Goal: Information Seeking & Learning: Learn about a topic

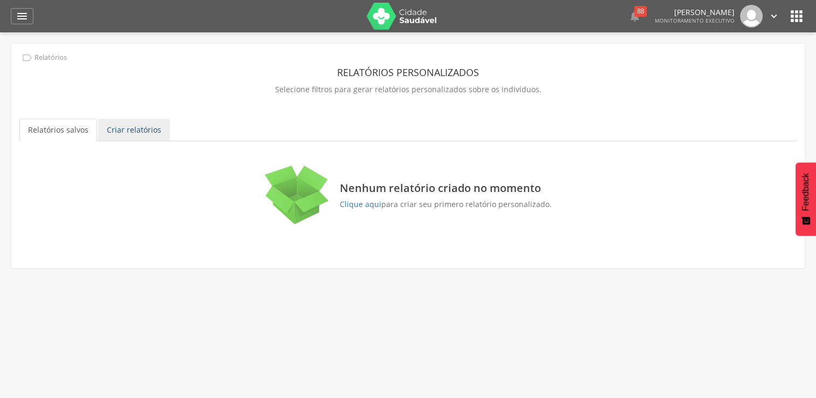
click at [138, 131] on link "Criar relatórios" at bounding box center [134, 130] width 72 height 23
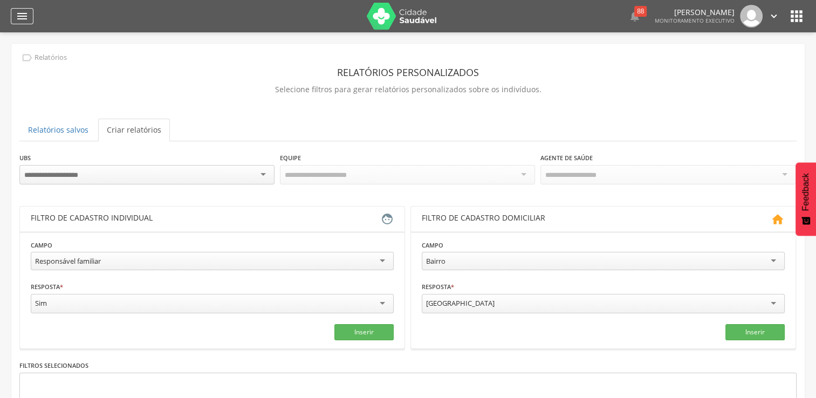
click at [19, 21] on icon "" at bounding box center [22, 16] width 13 height 13
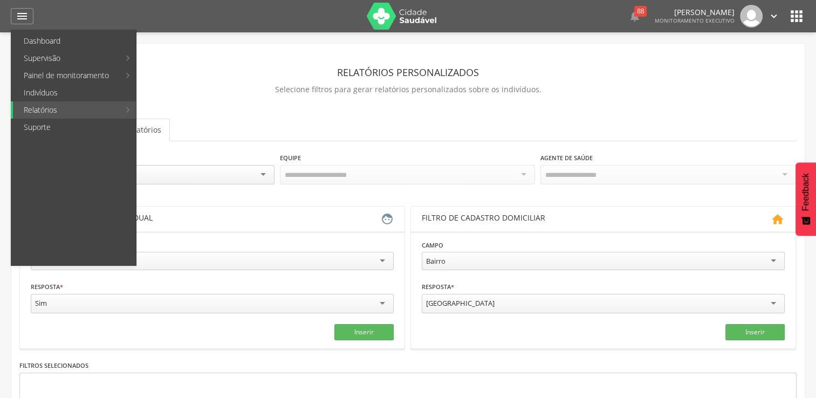
click at [236, 47] on div "**********" at bounding box center [408, 266] width 794 height 445
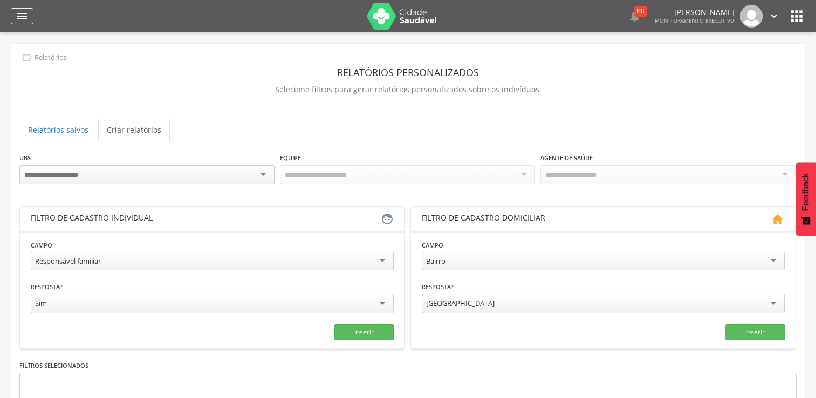
click at [19, 15] on icon "" at bounding box center [22, 16] width 13 height 13
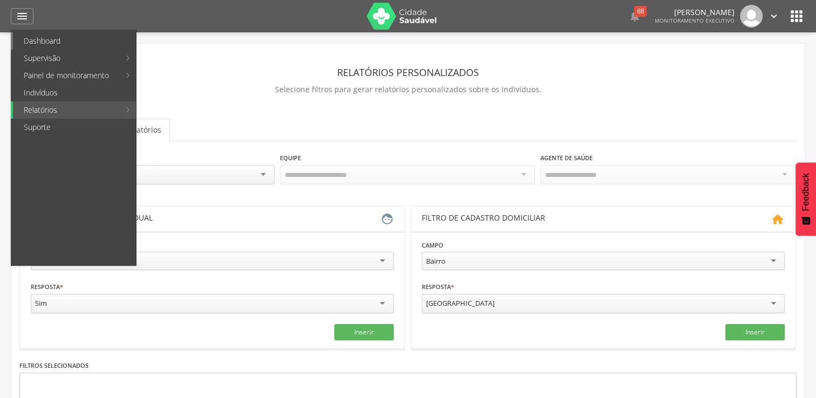
click at [83, 43] on link "Dashboard" at bounding box center [74, 40] width 123 height 17
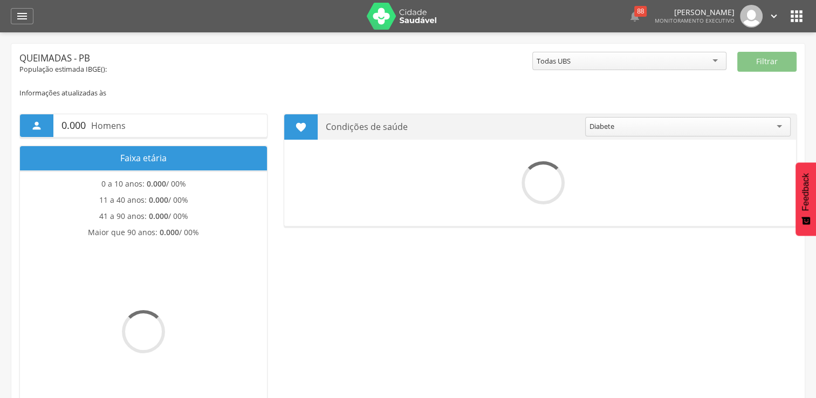
drag, startPoint x: 83, startPoint y: 43, endPoint x: 588, endPoint y: 51, distance: 505.0
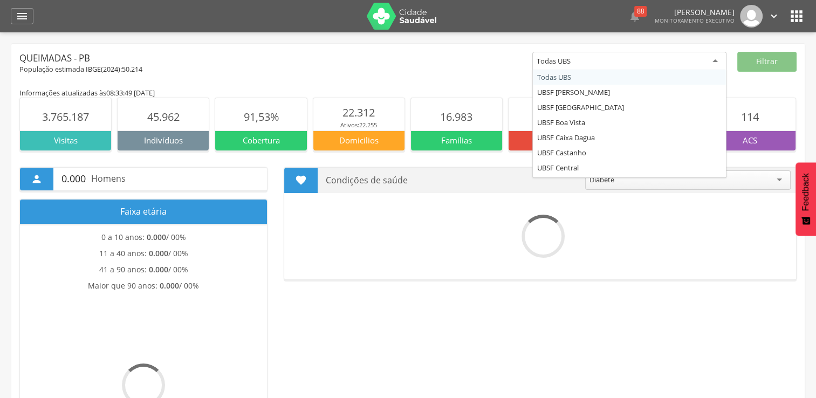
drag, startPoint x: 588, startPoint y: 51, endPoint x: 716, endPoint y: 62, distance: 129.4
click at [716, 62] on div "Todas UBS" at bounding box center [629, 61] width 194 height 19
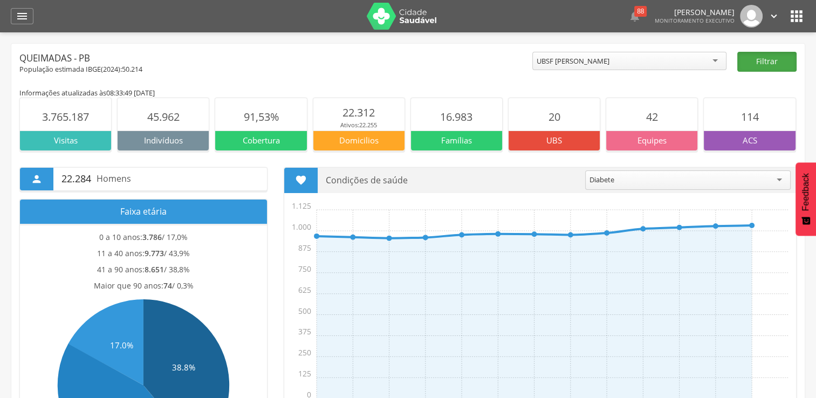
click at [773, 65] on button "Filtrar" at bounding box center [766, 62] width 59 height 20
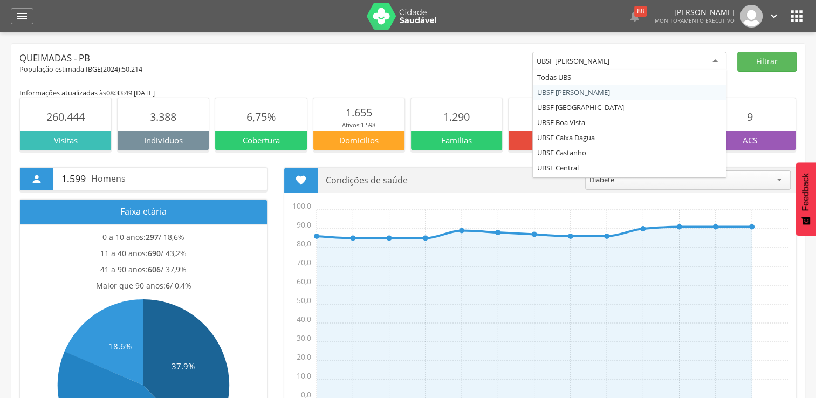
click at [717, 60] on div "UBSF [PERSON_NAME]" at bounding box center [629, 61] width 194 height 19
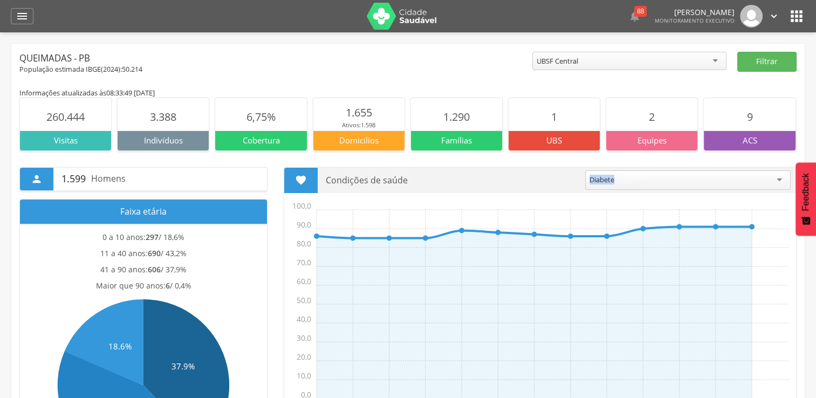
click at [643, 168] on div "Condições de saúde ******* Diabete" at bounding box center [557, 180] width 479 height 25
drag, startPoint x: 643, startPoint y: 168, endPoint x: 774, endPoint y: 66, distance: 166.1
click at [774, 66] on button "Filtrar" at bounding box center [766, 62] width 59 height 20
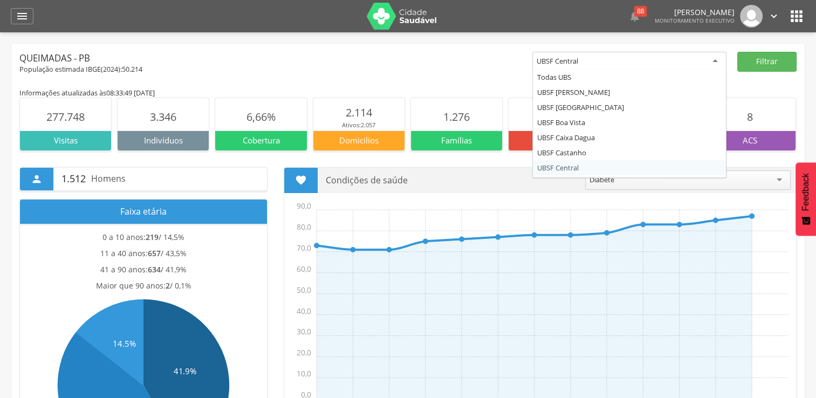
click at [716, 62] on div "UBSF Central" at bounding box center [629, 61] width 194 height 19
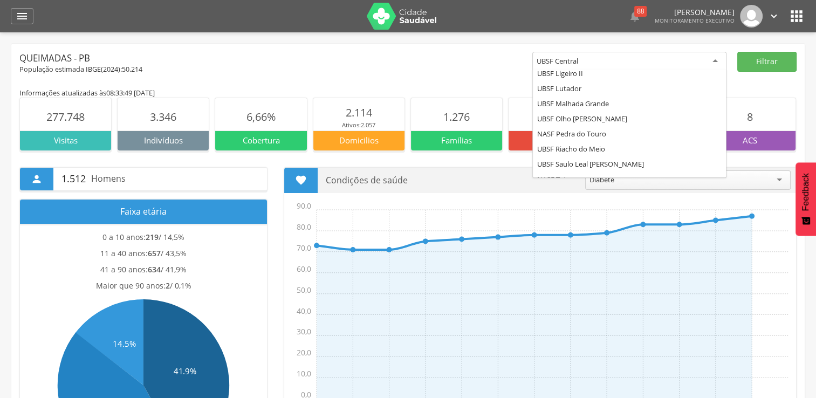
scroll to position [164, 0]
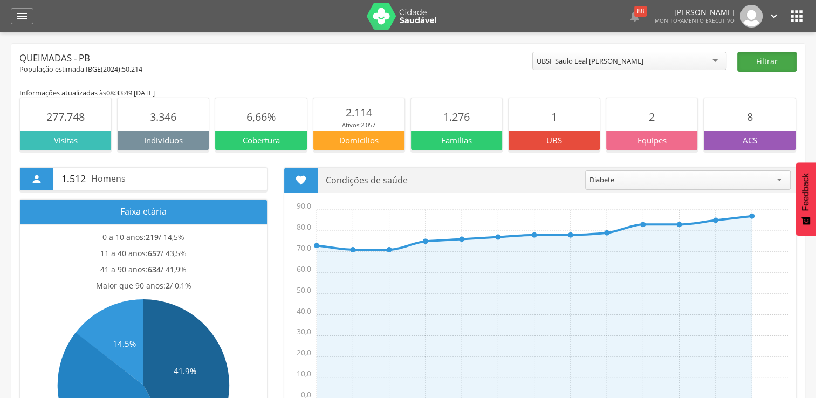
click at [764, 64] on button "Filtrar" at bounding box center [766, 62] width 59 height 20
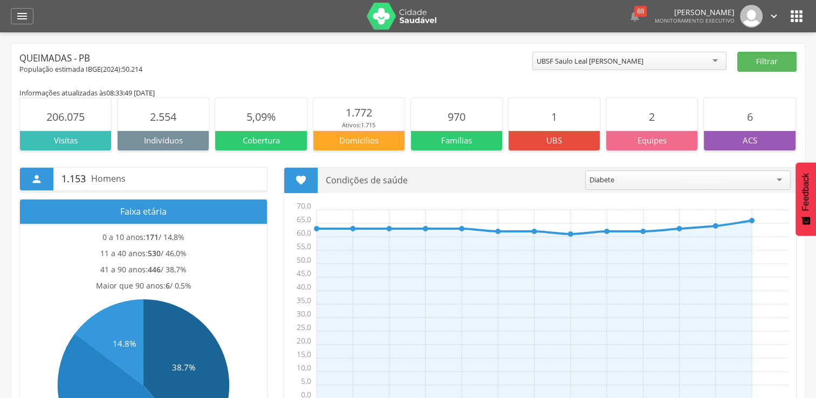
click at [716, 57] on div "UBSF Saulo Leal [PERSON_NAME]" at bounding box center [629, 61] width 194 height 18
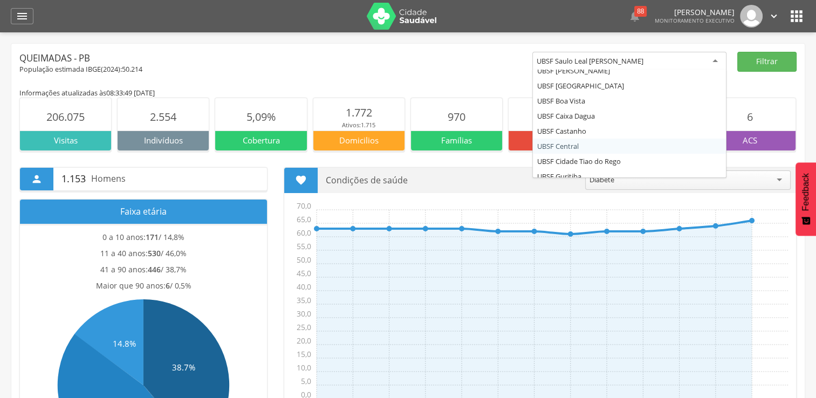
scroll to position [43, 0]
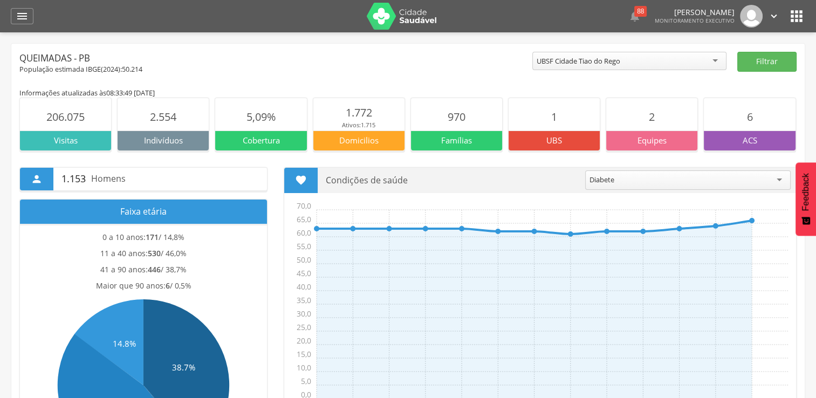
click at [614, 142] on p "Equipes" at bounding box center [651, 140] width 91 height 11
drag, startPoint x: 614, startPoint y: 142, endPoint x: 764, endPoint y: 59, distance: 170.7
click at [764, 59] on button "Filtrar" at bounding box center [766, 62] width 59 height 20
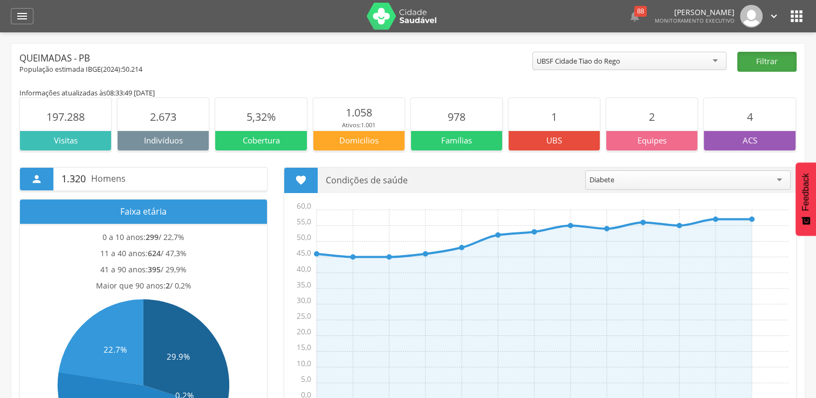
click at [764, 59] on button "Filtrar" at bounding box center [766, 62] width 59 height 20
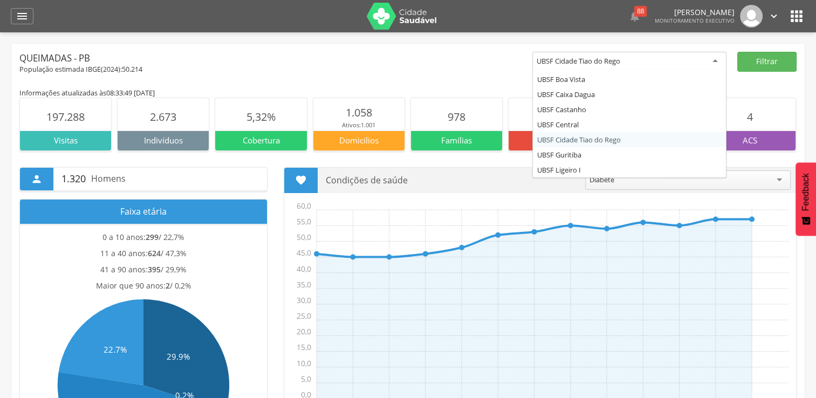
drag, startPoint x: 764, startPoint y: 59, endPoint x: 714, endPoint y: 59, distance: 50.2
click at [714, 59] on div "UBSF Cidade Tiao do Rego" at bounding box center [629, 61] width 194 height 19
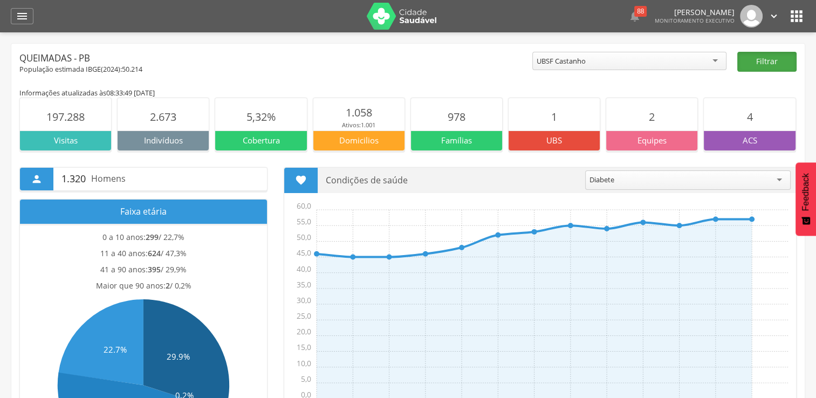
click at [771, 60] on button "Filtrar" at bounding box center [766, 62] width 59 height 20
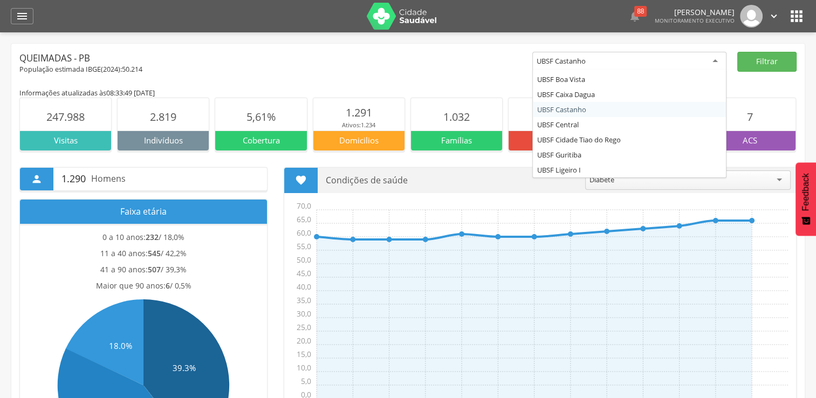
click at [716, 61] on div "UBSF Castanho" at bounding box center [629, 61] width 194 height 19
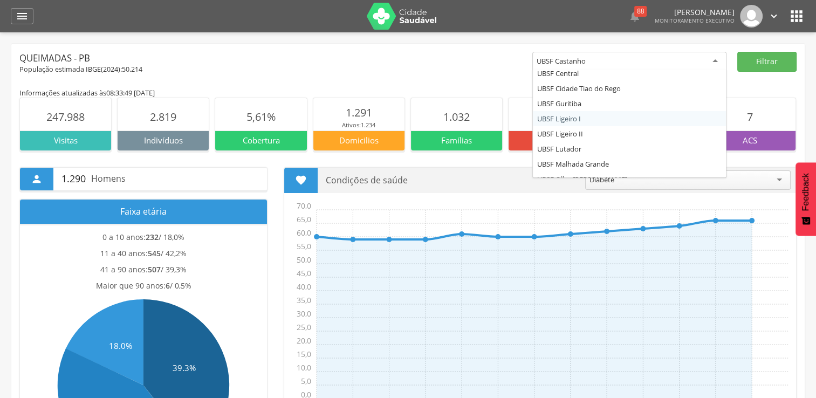
scroll to position [108, 0]
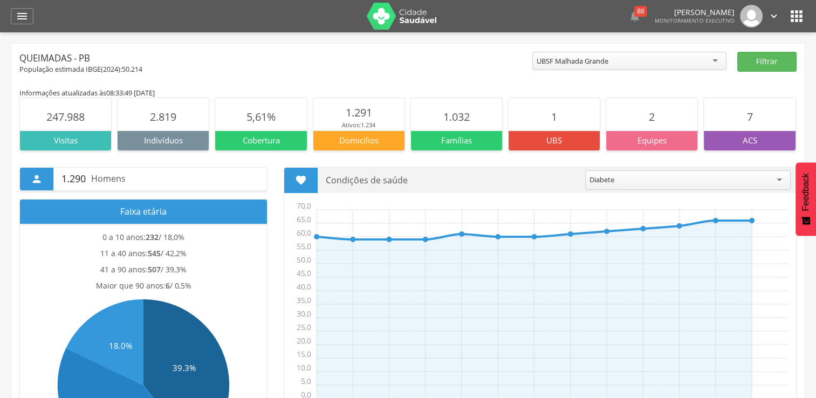
click at [597, 150] on section "1 UBS" at bounding box center [554, 124] width 92 height 53
click at [760, 61] on button "Filtrar" at bounding box center [766, 62] width 59 height 20
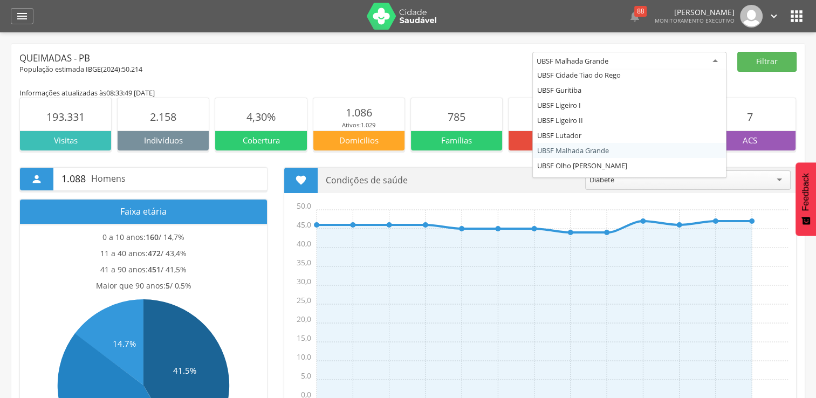
click at [714, 62] on div "UBSF Malhada Grande" at bounding box center [629, 61] width 194 height 19
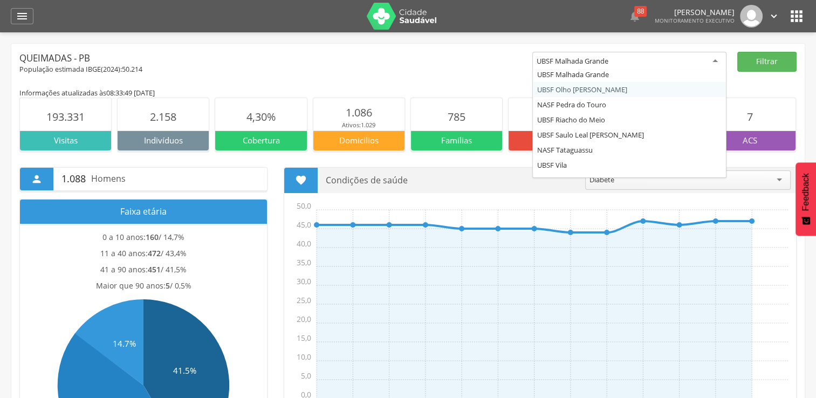
scroll to position [209, 0]
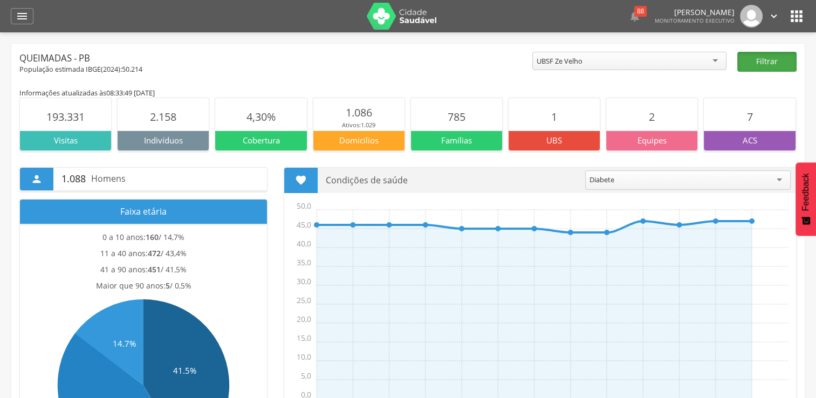
click at [757, 60] on button "Filtrar" at bounding box center [766, 62] width 59 height 20
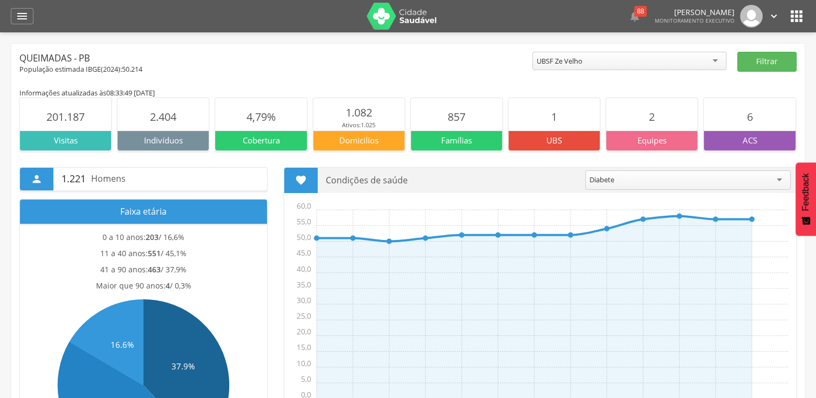
click at [746, 135] on p "ACS" at bounding box center [749, 140] width 91 height 11
drag, startPoint x: 746, startPoint y: 135, endPoint x: 726, endPoint y: 113, distance: 29.8
click at [726, 113] on section "6" at bounding box center [749, 114] width 91 height 32
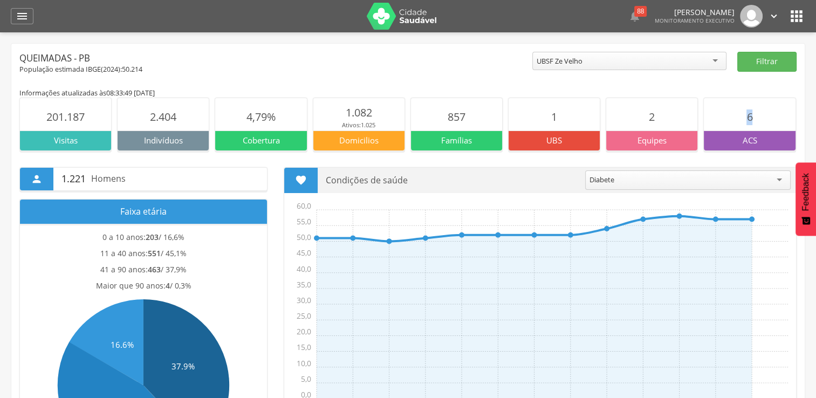
click at [726, 113] on section "6" at bounding box center [749, 114] width 91 height 32
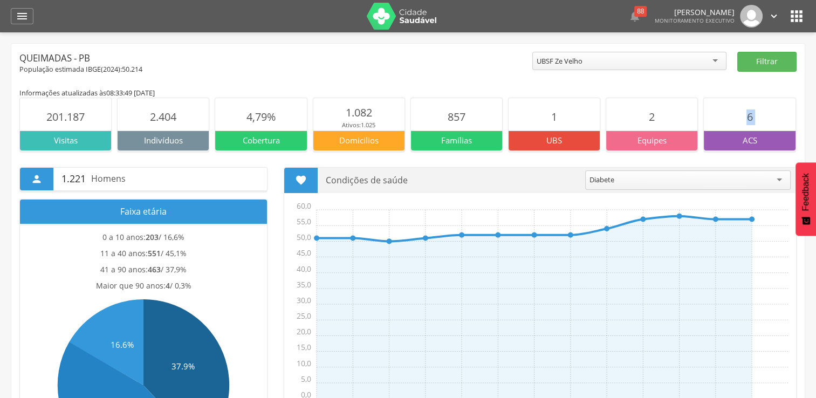
click at [726, 113] on section "6" at bounding box center [749, 114] width 91 height 32
drag, startPoint x: 726, startPoint y: 113, endPoint x: 731, endPoint y: 139, distance: 25.8
click at [731, 139] on p "ACS" at bounding box center [749, 140] width 91 height 11
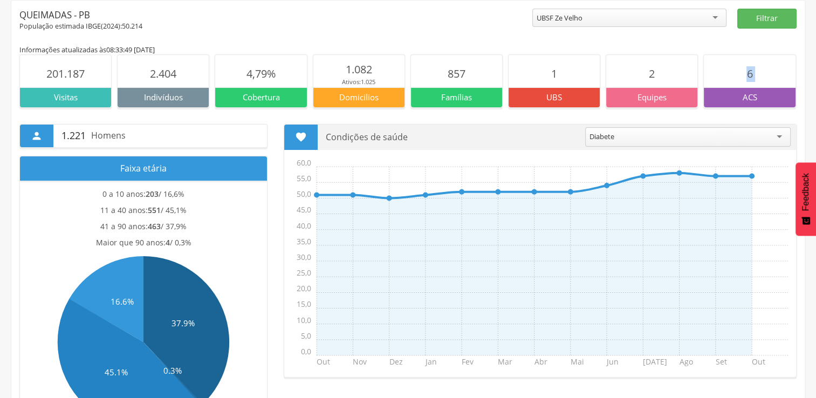
scroll to position [3, 0]
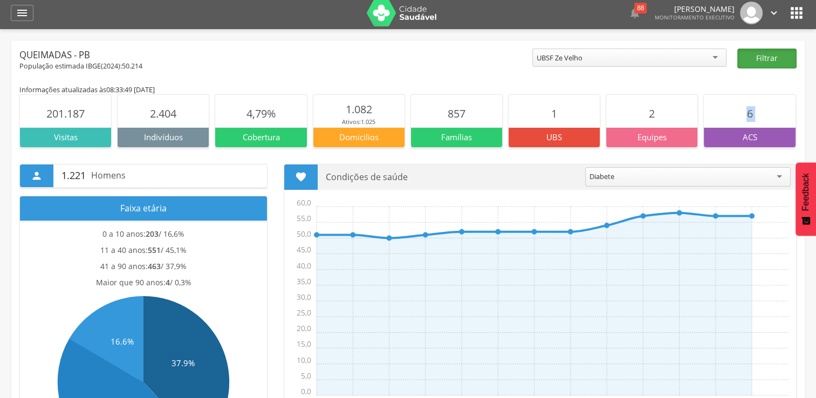
click at [764, 57] on button "Filtrar" at bounding box center [766, 59] width 59 height 20
click at [735, 123] on section "6" at bounding box center [749, 111] width 91 height 32
drag, startPoint x: 735, startPoint y: 123, endPoint x: 158, endPoint y: 39, distance: 583.3
click at [19, 16] on icon "" at bounding box center [22, 12] width 13 height 13
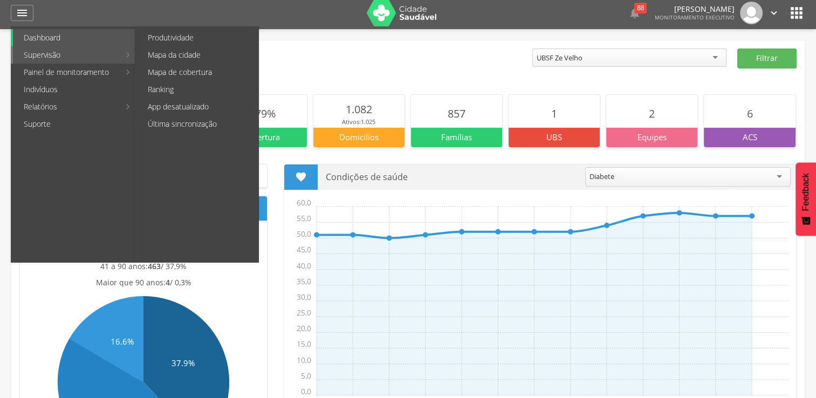
click at [59, 56] on link "Supervisão" at bounding box center [66, 54] width 107 height 17
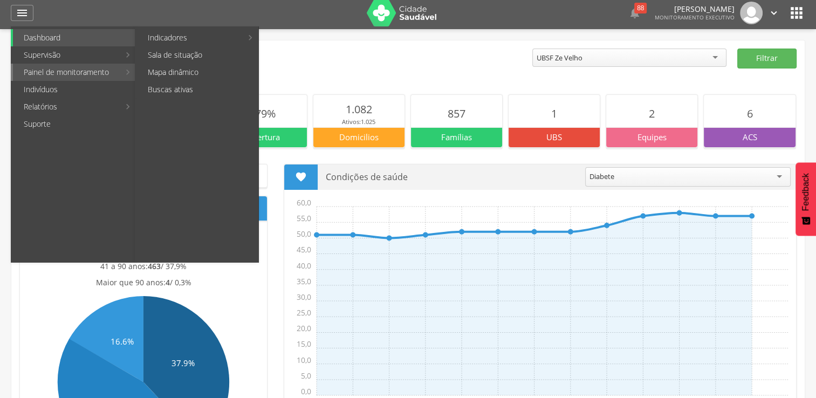
click at [72, 72] on link "Painel de monitoramento" at bounding box center [66, 72] width 107 height 17
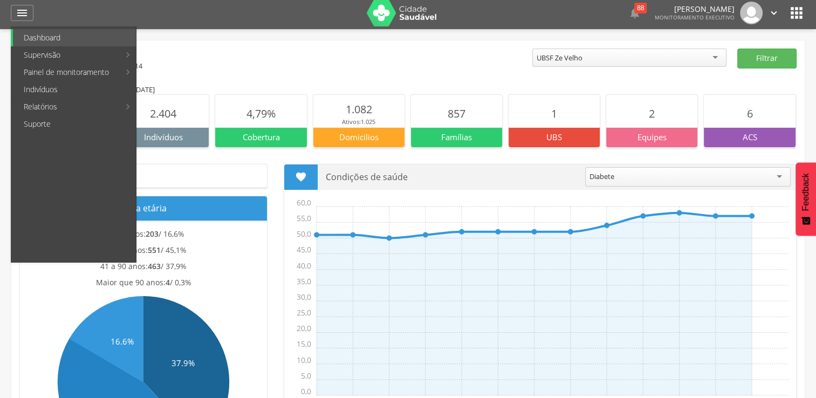
drag, startPoint x: 290, startPoint y: 57, endPoint x: 265, endPoint y: 53, distance: 25.7
click at [290, 57] on div "Queimadas - PB" at bounding box center [275, 55] width 513 height 13
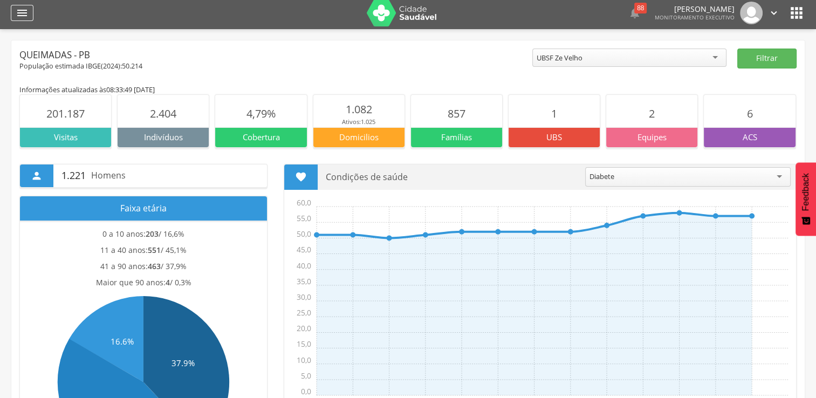
click at [20, 12] on icon "" at bounding box center [22, 12] width 13 height 13
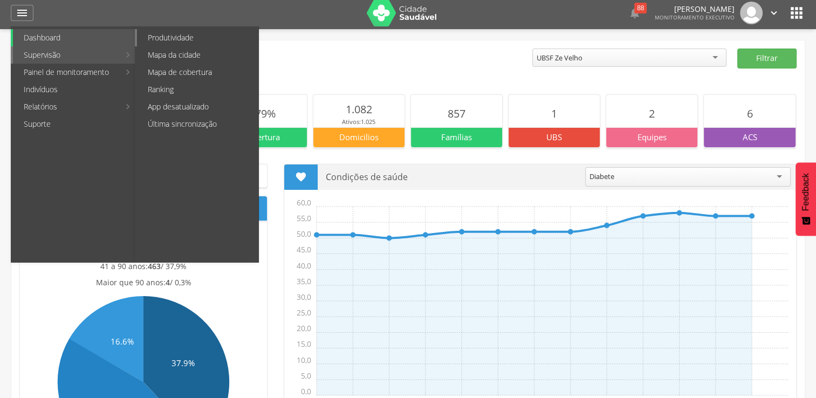
click at [166, 36] on link "Produtividade" at bounding box center [197, 37] width 121 height 17
type input "**********"
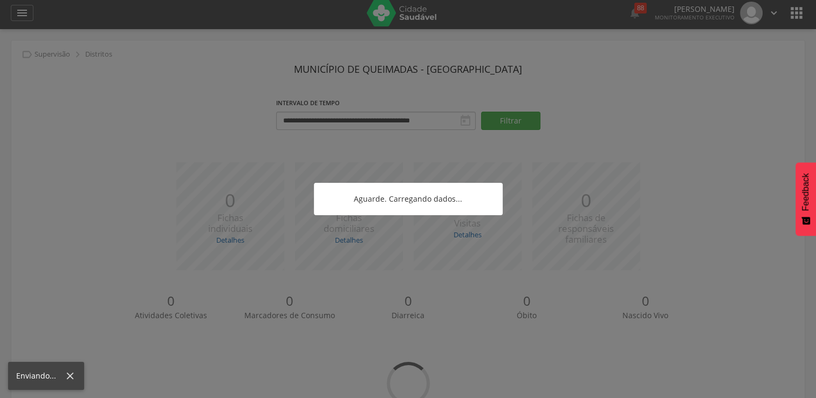
click at [166, 36] on div at bounding box center [408, 199] width 816 height 398
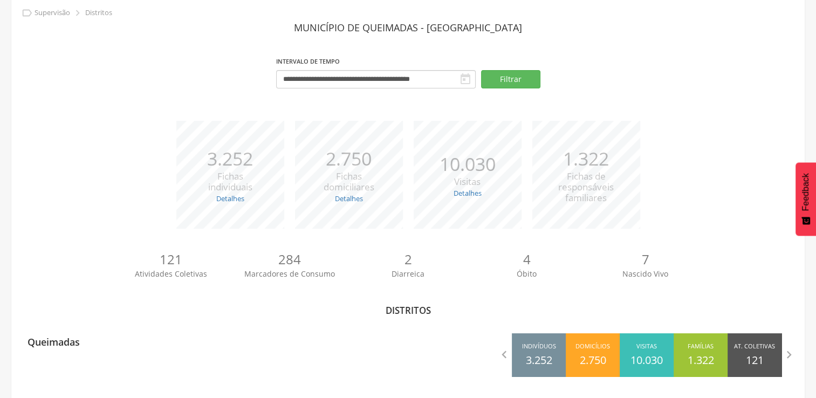
scroll to position [47, 0]
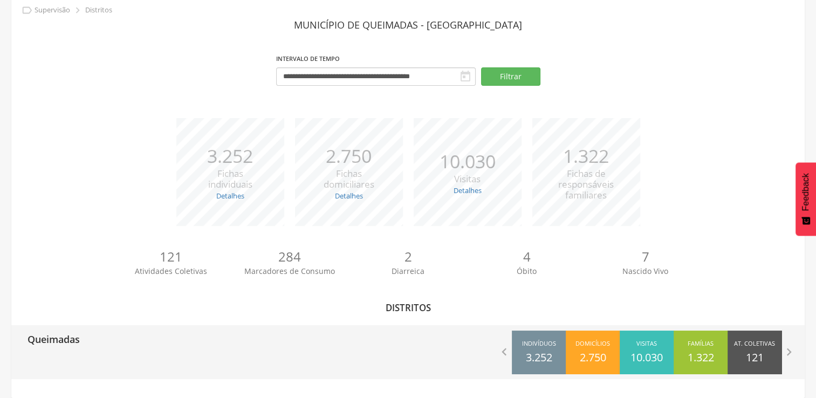
click at [63, 337] on p "Queimadas" at bounding box center [54, 336] width 52 height 22
type input "**********"
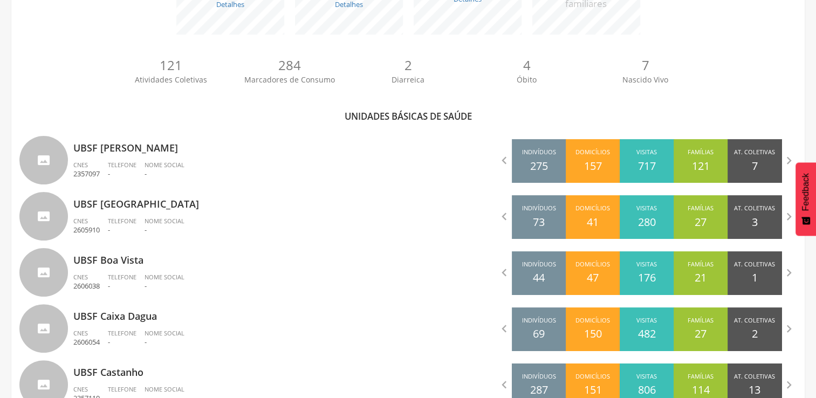
scroll to position [250, 0]
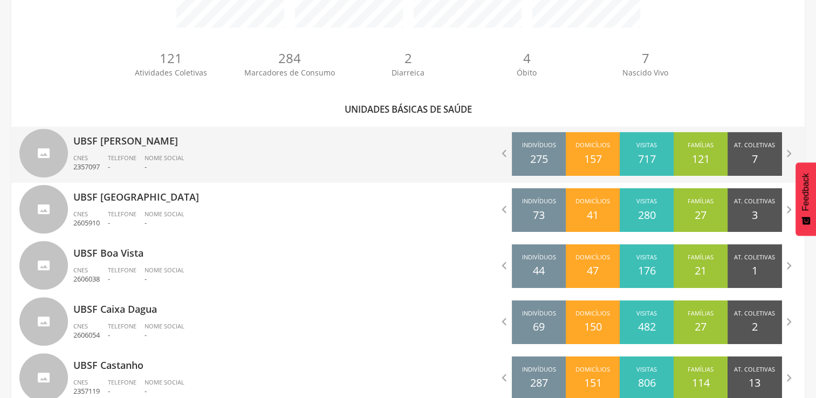
click at [181, 151] on div "UBSF [PERSON_NAME] CNES 2357097 Telefone - Nome Social -" at bounding box center [236, 155] width 327 height 56
type input "**********"
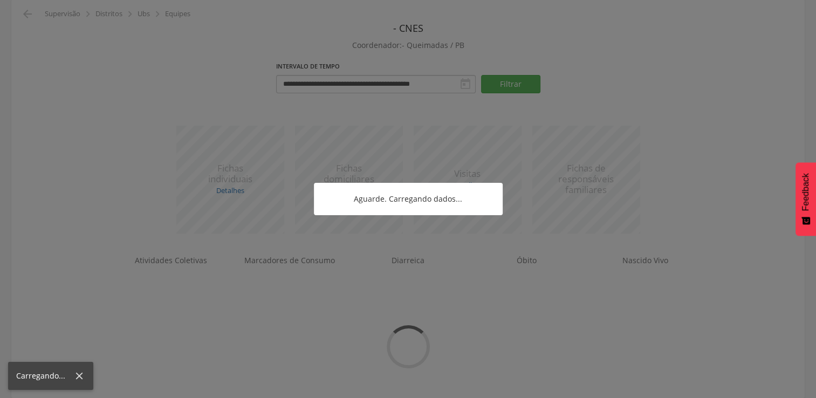
click at [181, 151] on div at bounding box center [408, 199] width 816 height 398
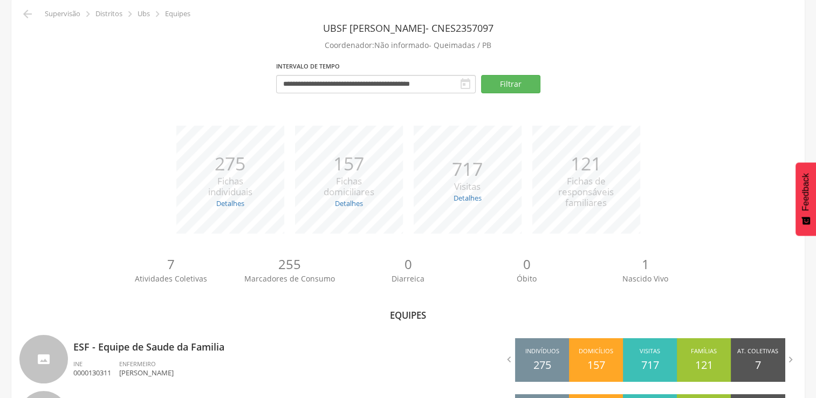
scroll to position [110, 0]
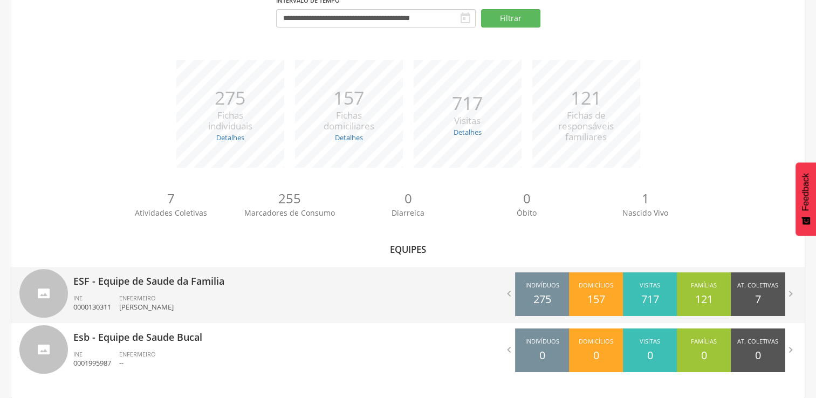
click at [175, 280] on p "ESF - Equipe de Saude da Familia" at bounding box center [236, 278] width 327 height 22
type input "**********"
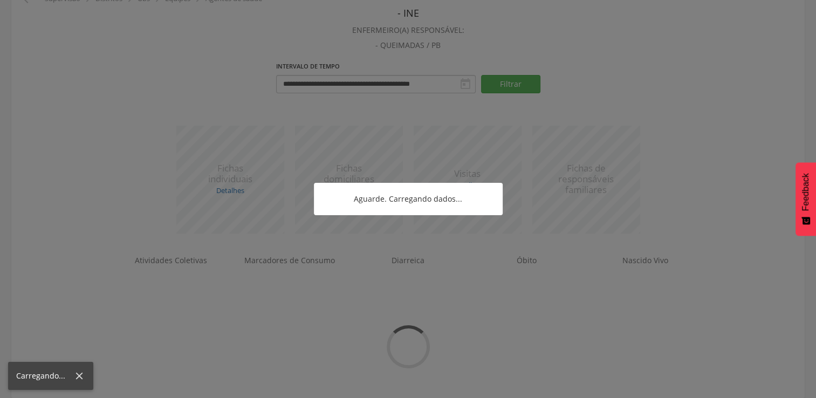
click at [175, 280] on div at bounding box center [408, 199] width 816 height 398
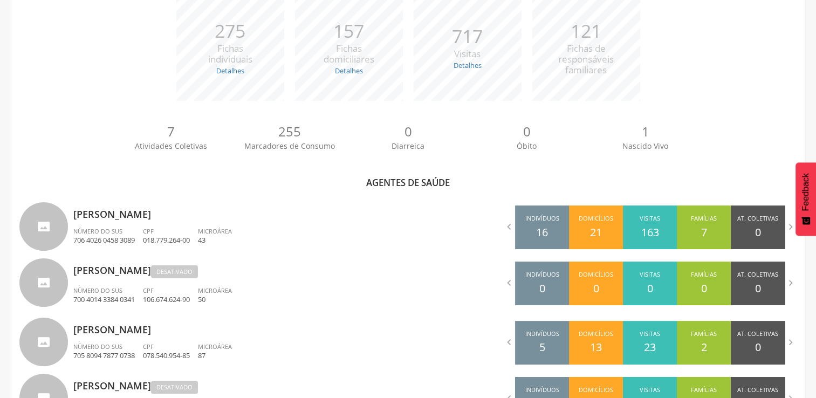
scroll to position [178, 0]
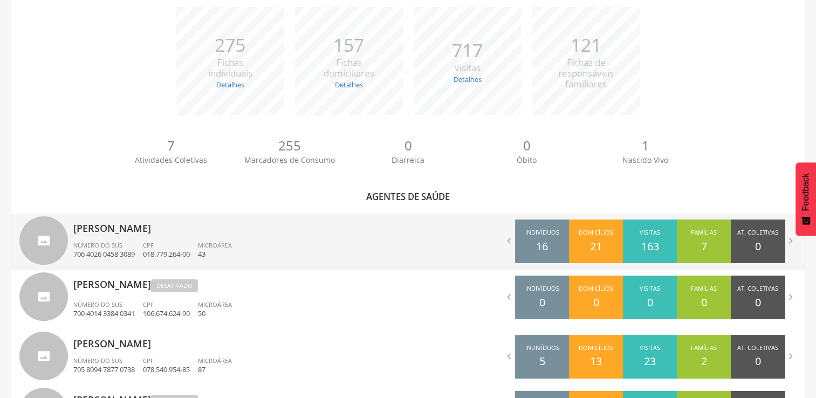
click at [134, 234] on p "[PERSON_NAME]" at bounding box center [236, 225] width 327 height 22
type input "**********"
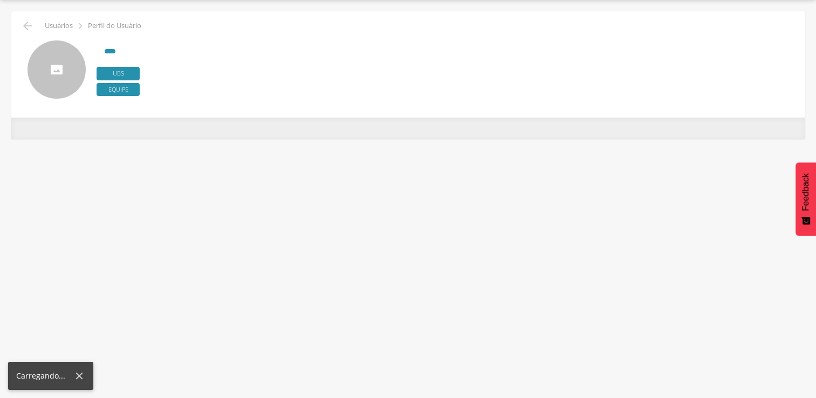
scroll to position [32, 0]
click at [134, 234] on div "**********" at bounding box center [408, 199] width 816 height 398
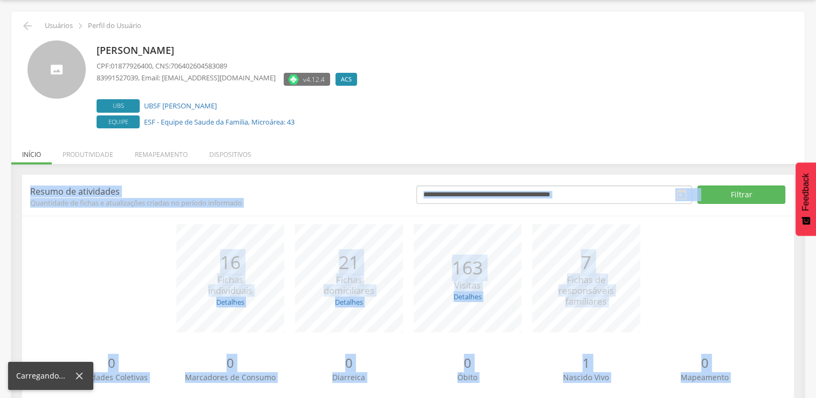
scroll to position [60, 0]
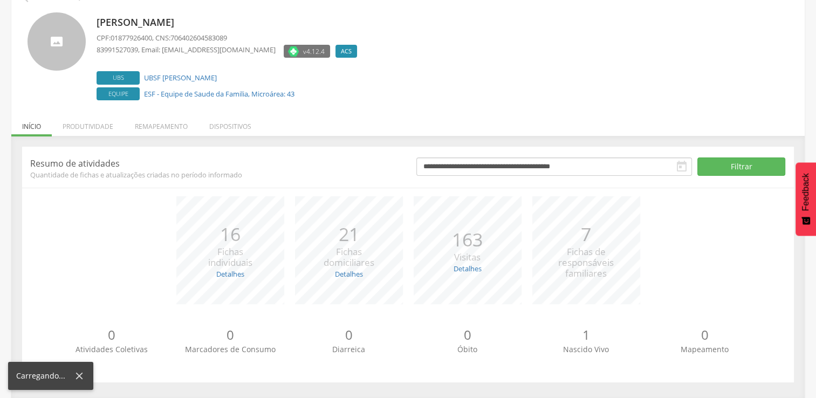
click at [25, 28] on div "[PERSON_NAME] CPF: 01877926400 , CNS: 706402604583089 83991527039 , Email: [EMA…" at bounding box center [407, 53] width 777 height 99
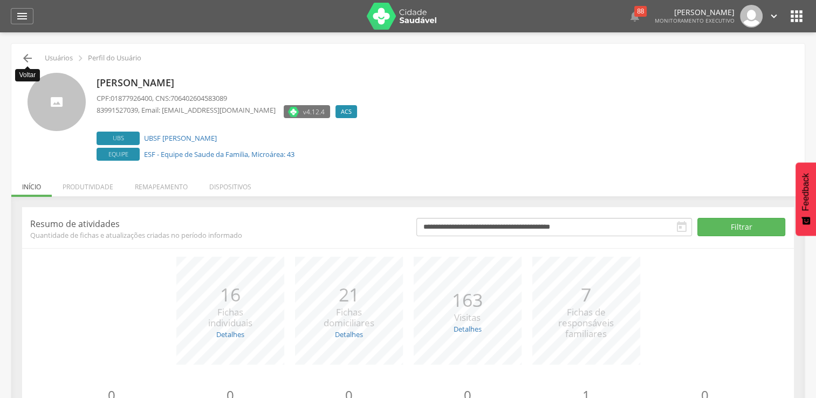
click at [28, 62] on icon "" at bounding box center [27, 58] width 13 height 13
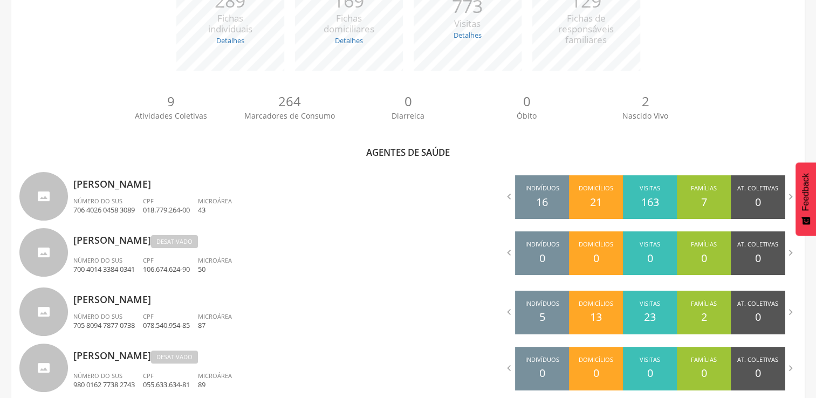
scroll to position [224, 0]
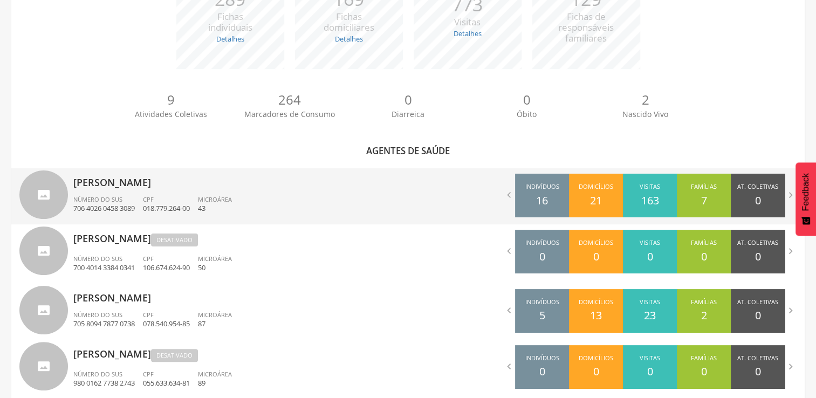
click at [136, 189] on div "[PERSON_NAME] Número do SUS 706 4026 0458 3089 CPF 018.779.264-00 Microárea 43" at bounding box center [236, 196] width 327 height 56
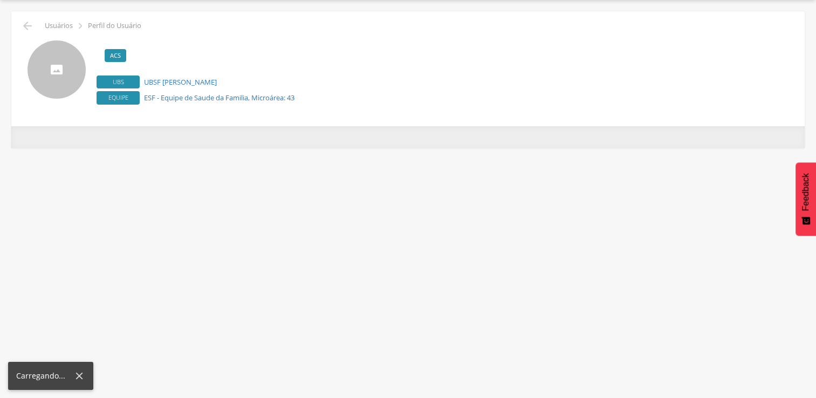
scroll to position [32, 0]
click at [136, 189] on div "**********" at bounding box center [408, 199] width 816 height 398
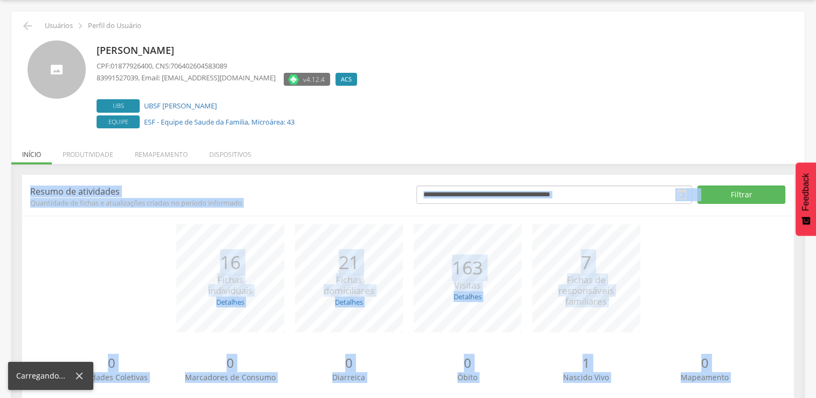
scroll to position [60, 0]
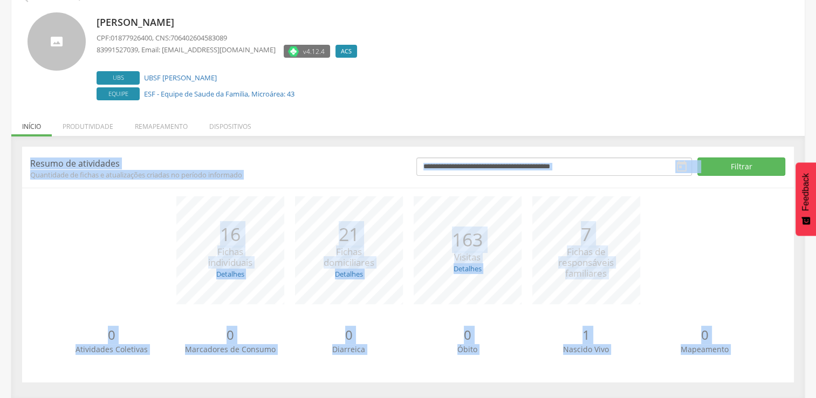
click at [468, 140] on div "**********" at bounding box center [408, 267] width 794 height 263
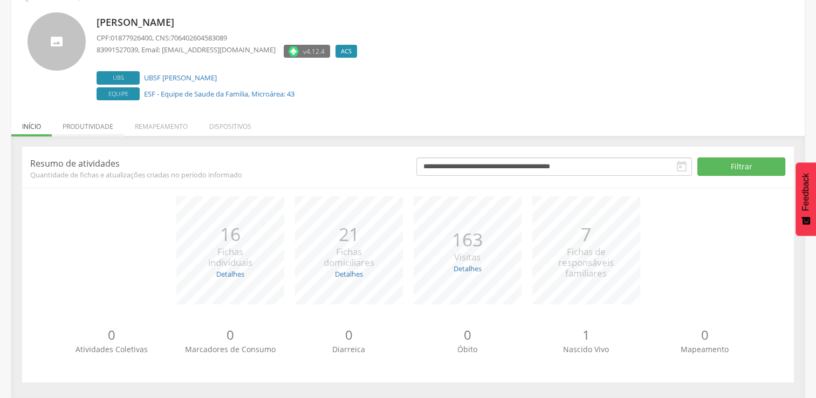
click at [95, 126] on li "Produtividade" at bounding box center [88, 123] width 72 height 25
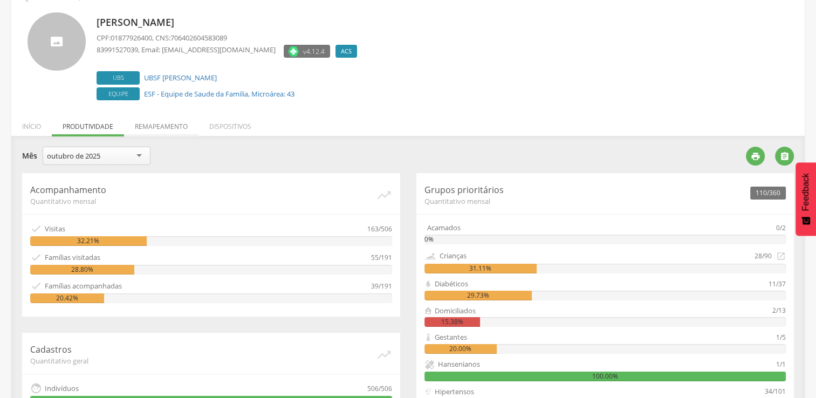
click at [169, 128] on li "Remapeamento" at bounding box center [161, 123] width 74 height 25
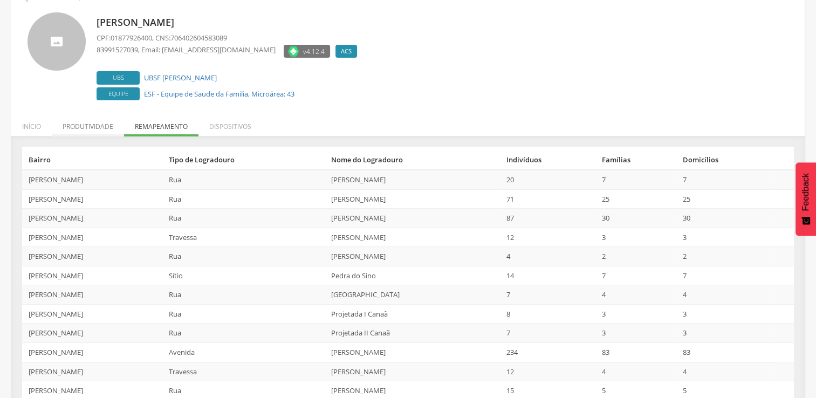
click at [86, 121] on li "Produtividade" at bounding box center [88, 123] width 72 height 25
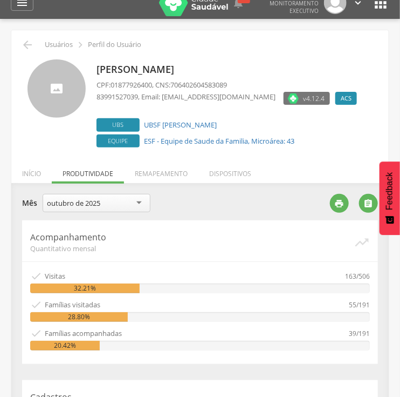
scroll to position [11, 0]
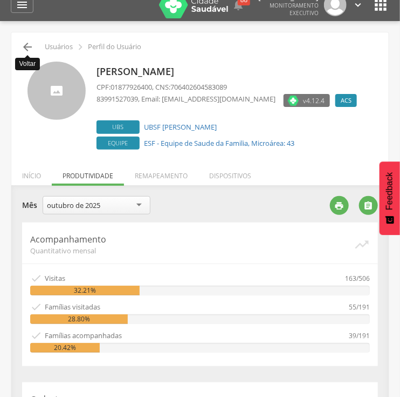
click at [24, 44] on icon "" at bounding box center [27, 46] width 13 height 13
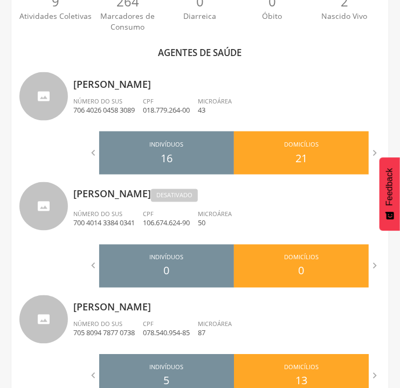
scroll to position [314, 0]
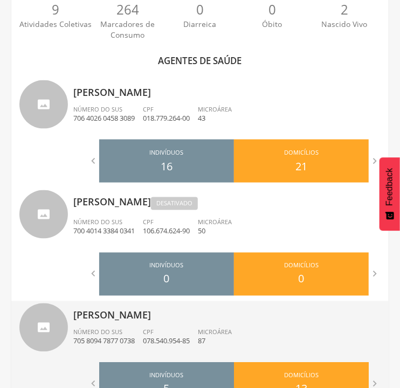
click at [135, 339] on p "705 8094 7877 0738" at bounding box center [104, 342] width 62 height 10
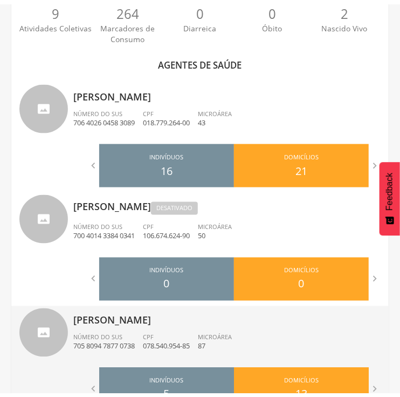
scroll to position [32, 0]
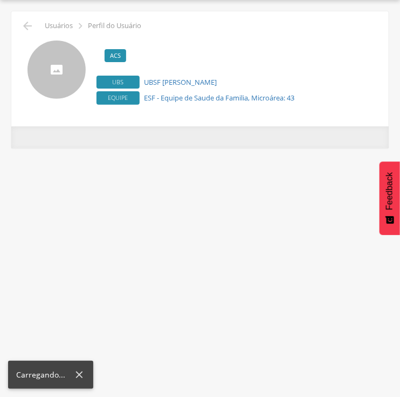
click at [138, 339] on div "**********" at bounding box center [200, 198] width 400 height 397
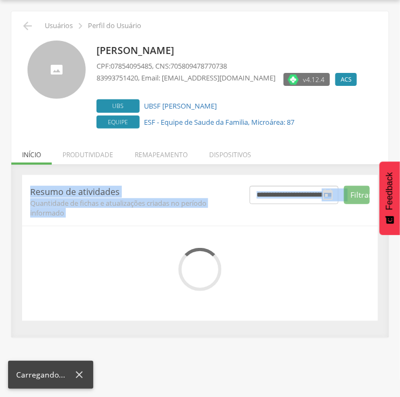
scroll to position [72, 0]
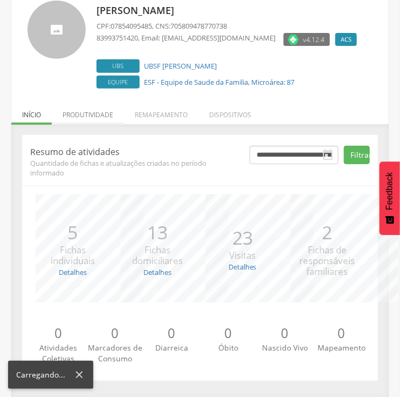
click at [91, 121] on li "Produtividade" at bounding box center [88, 111] width 72 height 25
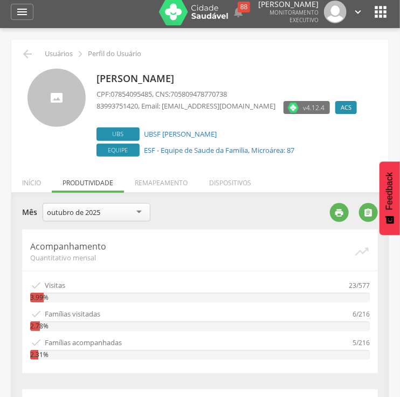
scroll to position [0, 0]
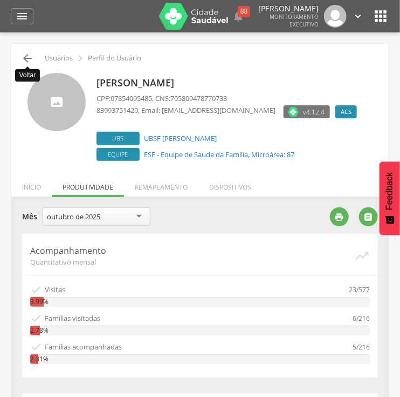
click at [24, 59] on icon "" at bounding box center [27, 58] width 13 height 13
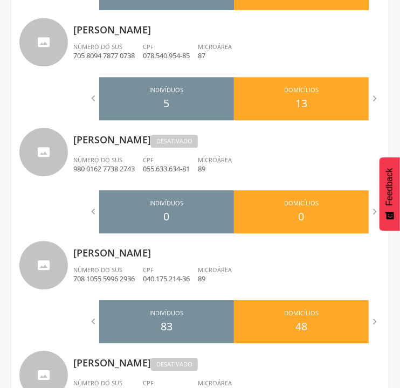
scroll to position [610, 0]
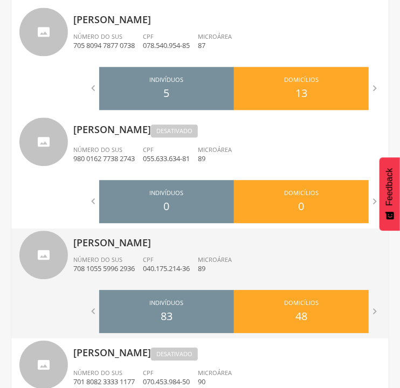
click at [121, 270] on p "708 1055 5996 2936" at bounding box center [104, 269] width 62 height 10
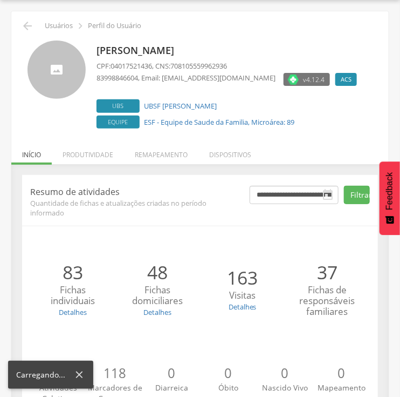
scroll to position [72, 0]
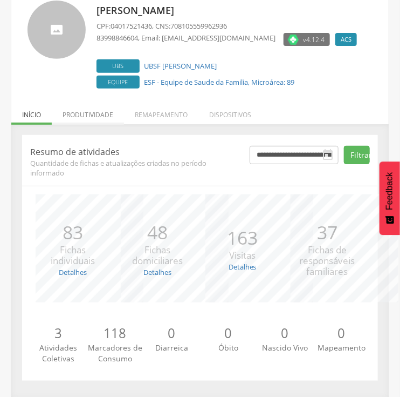
click at [95, 114] on li "Produtividade" at bounding box center [88, 111] width 72 height 25
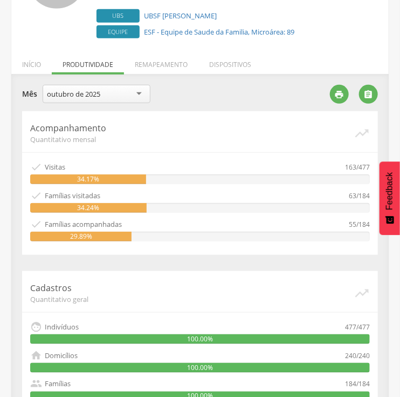
scroll to position [0, 0]
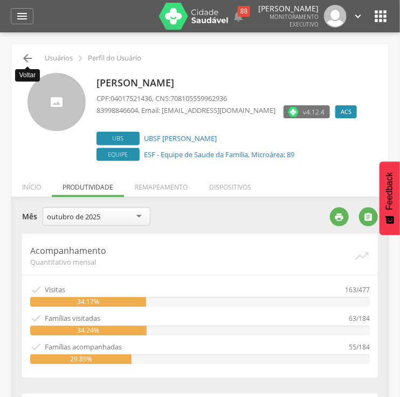
click at [25, 56] on icon "" at bounding box center [27, 58] width 13 height 13
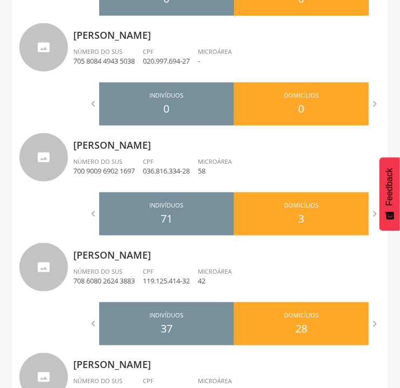
scroll to position [1153, 0]
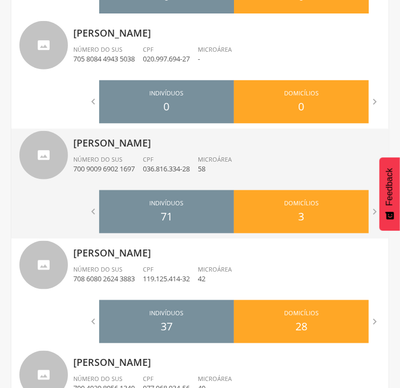
click at [125, 181] on div "[PERSON_NAME] Bento Número do SUS 700 9009 6902 1697 CPF 036.816.334-28 Microár…" at bounding box center [227, 157] width 308 height 56
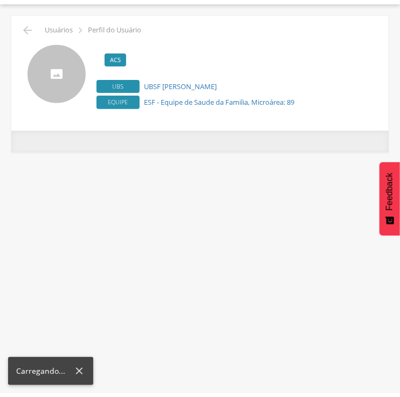
scroll to position [32, 0]
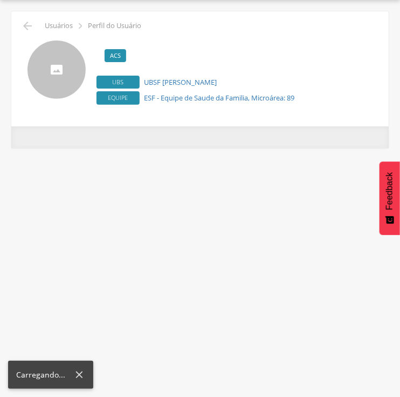
click at [125, 181] on div "**********" at bounding box center [200, 198] width 400 height 397
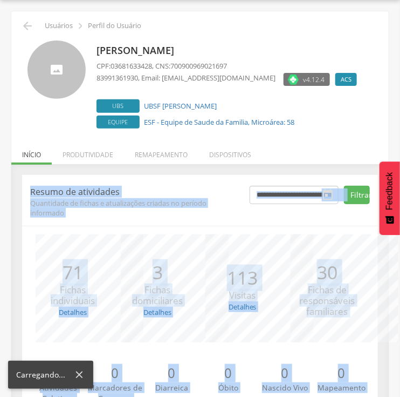
scroll to position [72, 0]
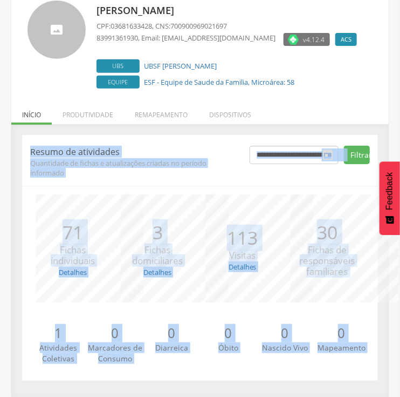
click at [392, 144] on div "**********" at bounding box center [200, 158] width 400 height 397
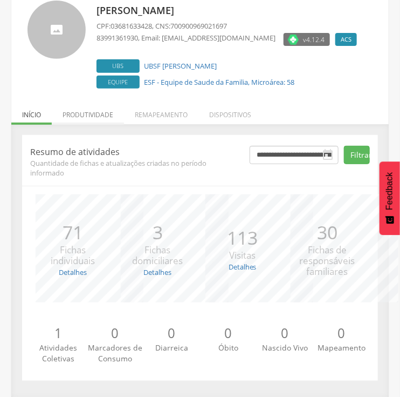
click at [97, 115] on li "Produtividade" at bounding box center [88, 111] width 72 height 25
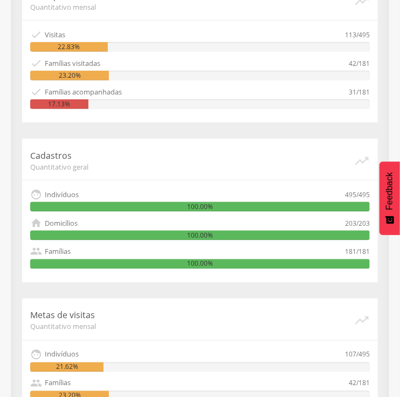
scroll to position [250, 0]
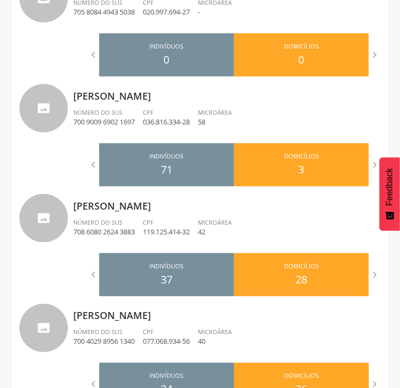
scroll to position [1198, 0]
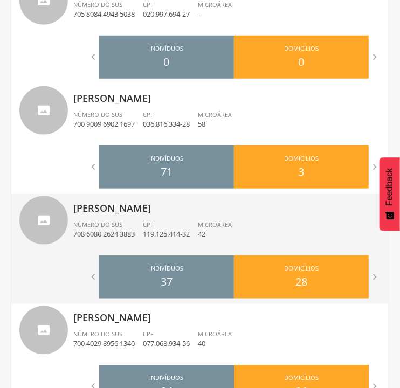
click at [114, 217] on div "[PERSON_NAME] Número do SUS 708 6080 2624 3883 CPF 119.125.414-32 Microárea 42" at bounding box center [227, 222] width 308 height 56
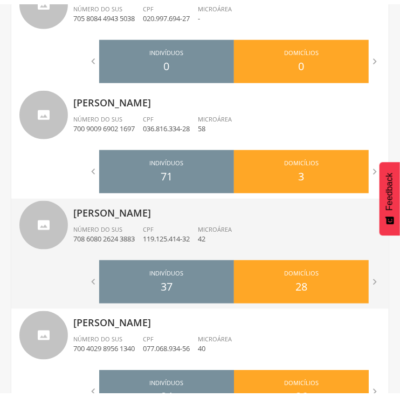
scroll to position [32, 0]
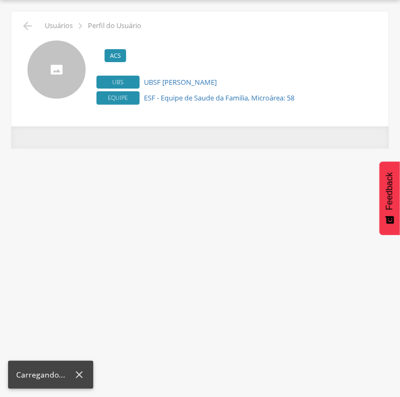
click at [114, 217] on div "**********" at bounding box center [200, 198] width 400 height 397
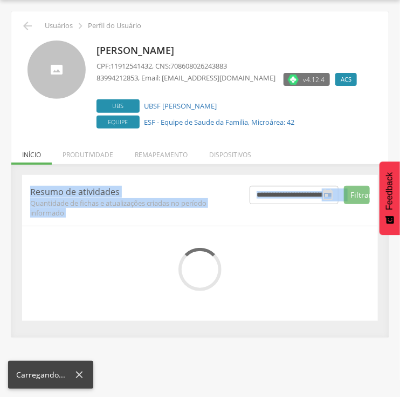
scroll to position [72, 0]
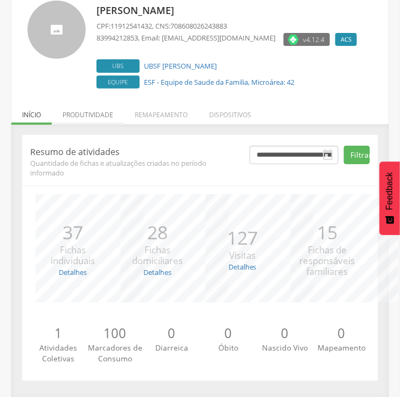
click at [81, 119] on li "Produtividade" at bounding box center [88, 111] width 72 height 25
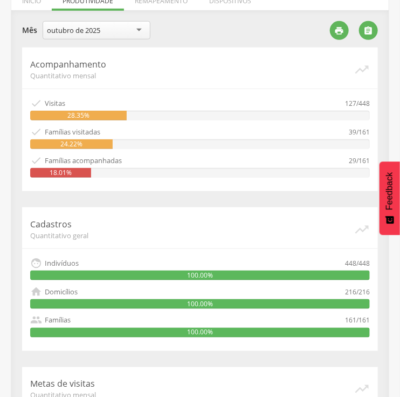
scroll to position [187, 0]
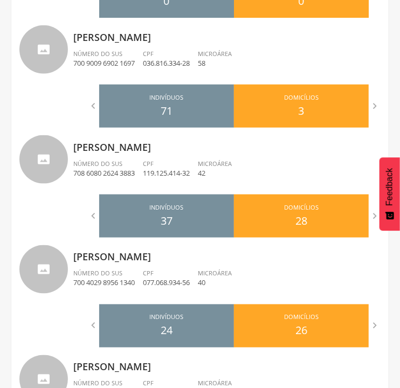
scroll to position [1295, 0]
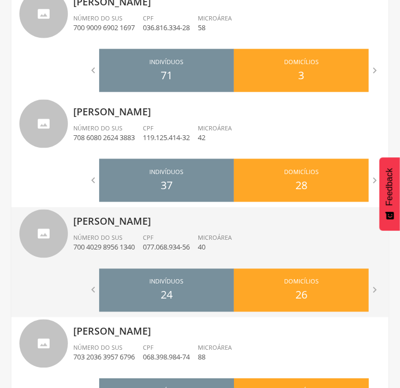
click at [151, 230] on div "[PERSON_NAME] Número do SUS 700 4029 8956 1340 CPF 077.068.934-56 Microárea 40" at bounding box center [227, 236] width 308 height 56
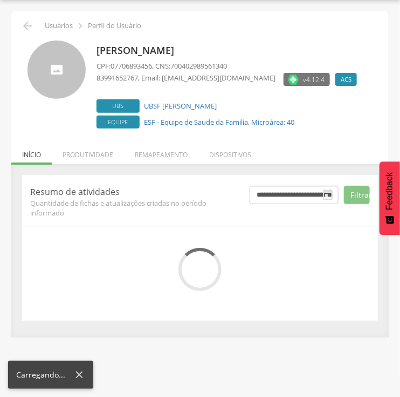
scroll to position [72, 0]
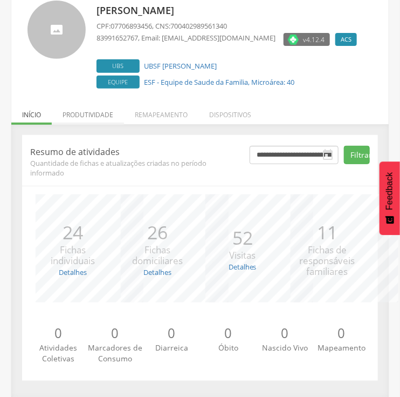
click at [82, 114] on li "Produtividade" at bounding box center [88, 111] width 72 height 25
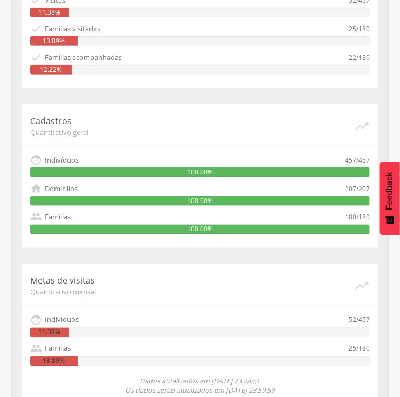
scroll to position [0, 0]
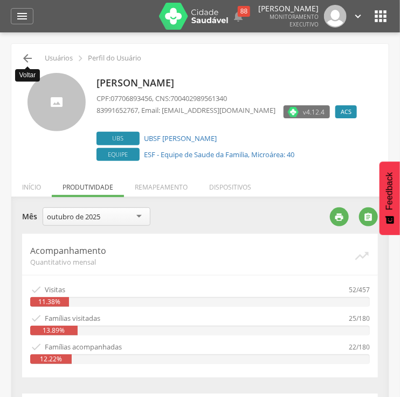
click at [25, 59] on icon "" at bounding box center [27, 58] width 13 height 13
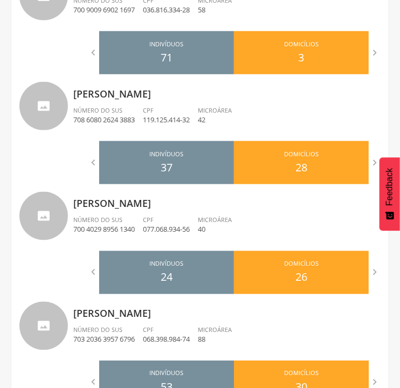
scroll to position [1353, 0]
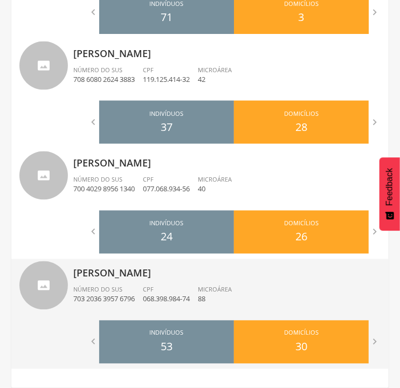
click at [140, 284] on div "[PERSON_NAME] Número do SUS 703 2036 3957 6796 CPF 068.398.984-74 Microárea 88" at bounding box center [227, 287] width 308 height 56
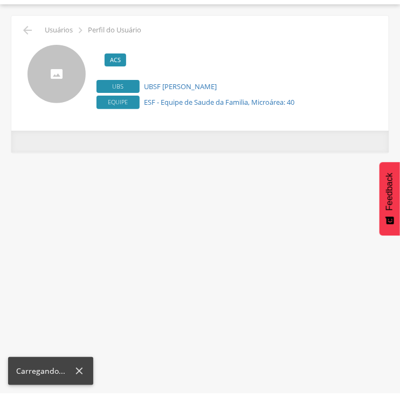
scroll to position [32, 0]
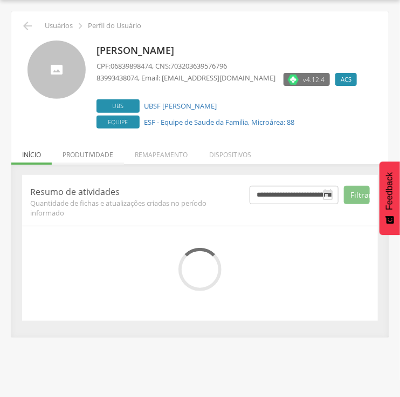
click at [100, 152] on li "Produtividade" at bounding box center [88, 151] width 72 height 25
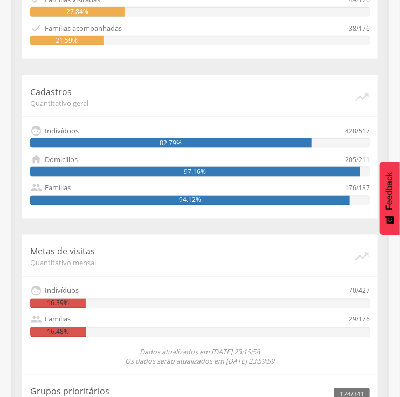
scroll to position [304, 0]
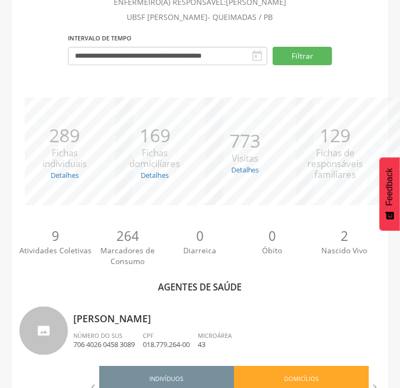
scroll to position [664, 0]
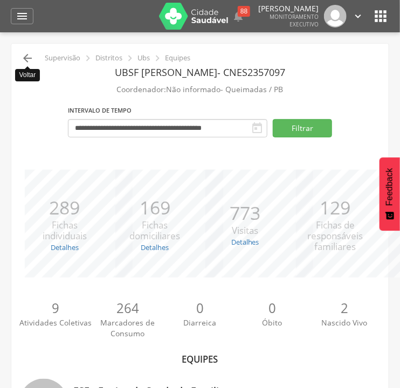
click at [22, 56] on icon "" at bounding box center [27, 58] width 13 height 13
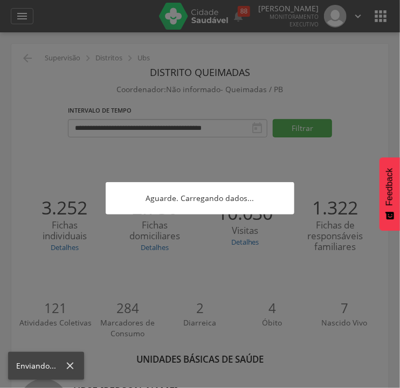
scroll to position [228, 0]
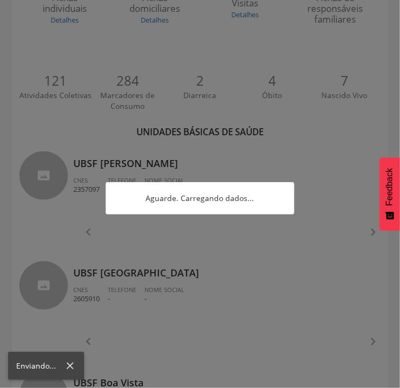
click at [22, 56] on div at bounding box center [200, 194] width 400 height 388
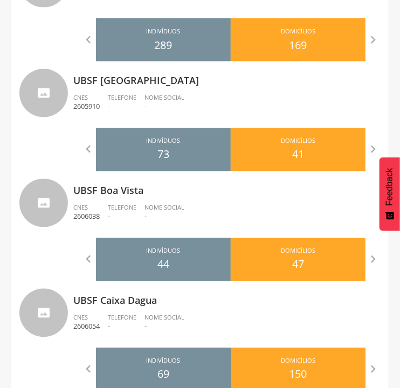
scroll to position [423, 0]
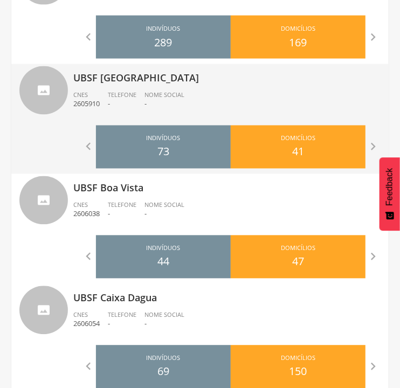
click at [118, 117] on div "UBSF [GEOGRAPHIC_DATA] CNES 2605910 Telefone - Nome Social -" at bounding box center [227, 92] width 308 height 56
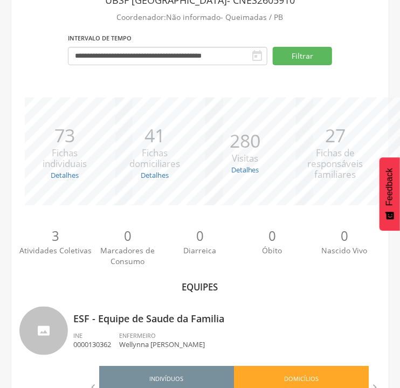
scroll to position [338, 0]
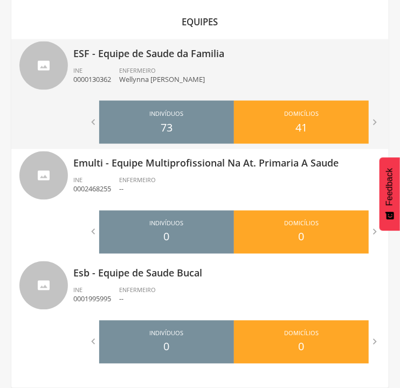
click at [126, 85] on li "ENFERMEIRO [PERSON_NAME]" at bounding box center [166, 78] width 94 height 24
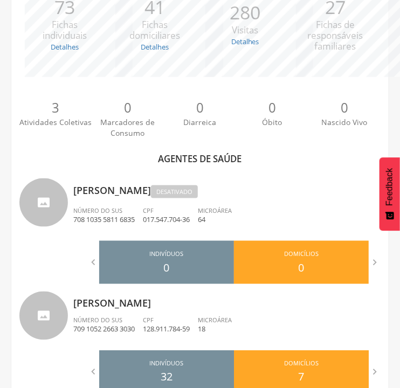
scroll to position [217, 0]
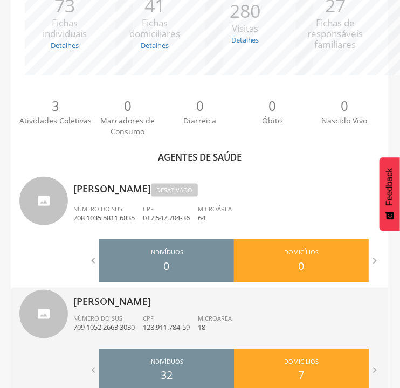
click at [177, 317] on div "CPF 128.911.784-59" at bounding box center [170, 324] width 55 height 18
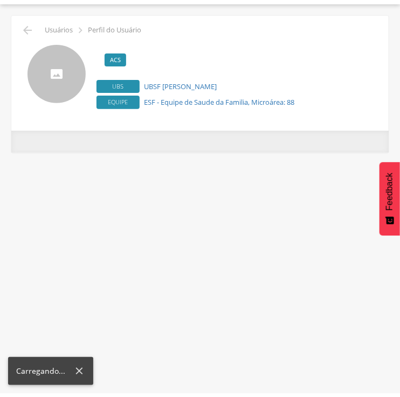
scroll to position [32, 0]
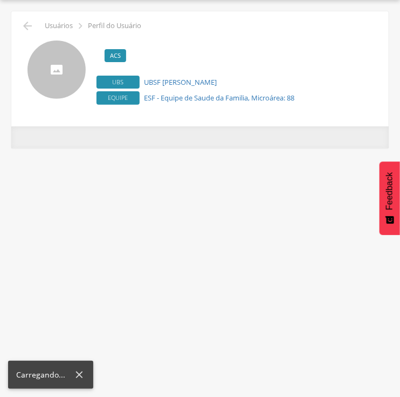
click at [177, 317] on div "**********" at bounding box center [200, 198] width 400 height 397
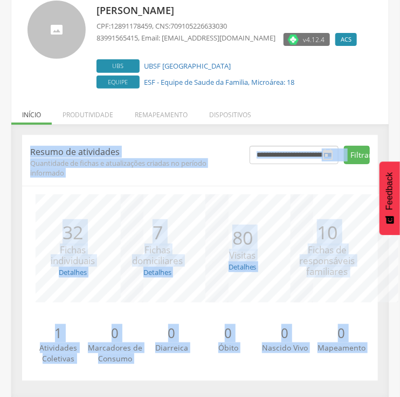
scroll to position [72, 0]
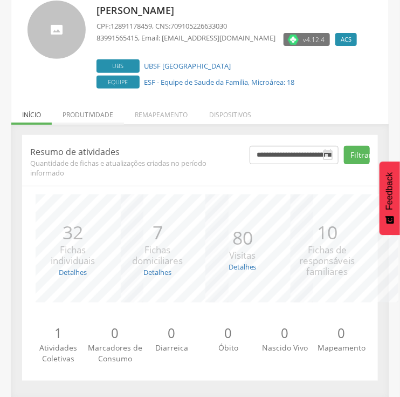
click at [94, 113] on li "Produtividade" at bounding box center [88, 111] width 72 height 25
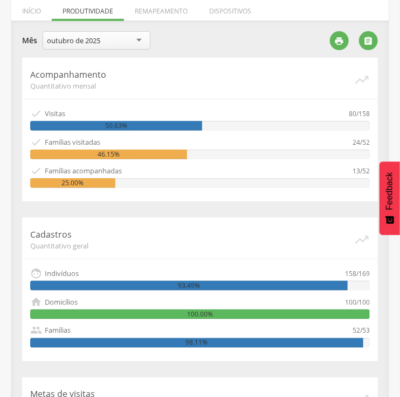
scroll to position [204, 0]
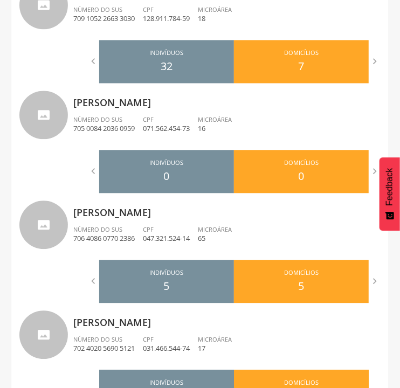
scroll to position [534, 0]
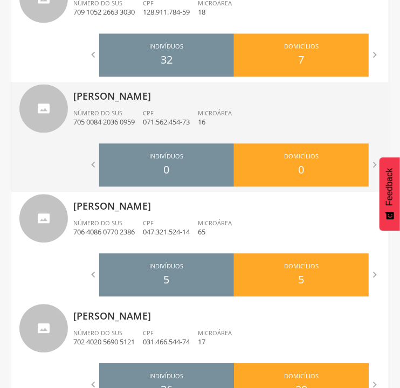
click at [122, 124] on p "705 0084 2036 0959" at bounding box center [104, 122] width 62 height 10
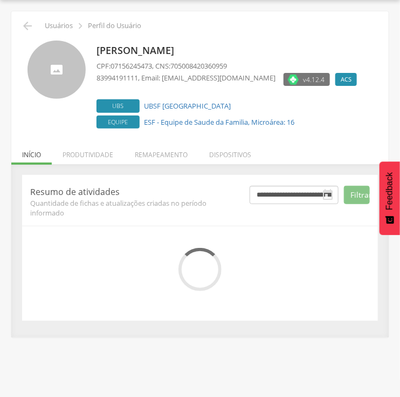
scroll to position [72, 0]
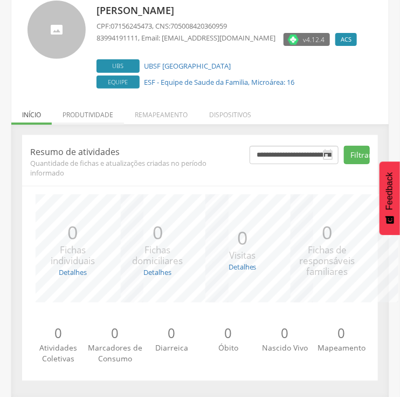
click at [99, 111] on li "Produtividade" at bounding box center [88, 111] width 72 height 25
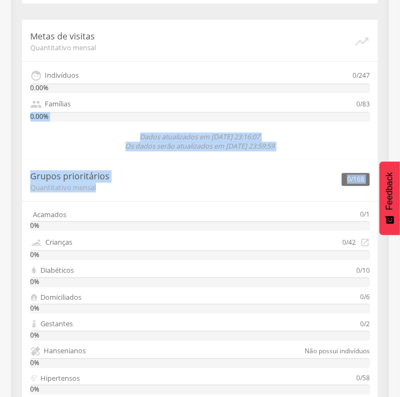
drag, startPoint x: 99, startPoint y: 111, endPoint x: 277, endPoint y: 271, distance: 239.9
click at [277, 271] on div "Acompanhamento Quantitativo mensal   Visitas 0/247 0%  Famílias visitadas 0/…" at bounding box center [200, 108] width 372 height 816
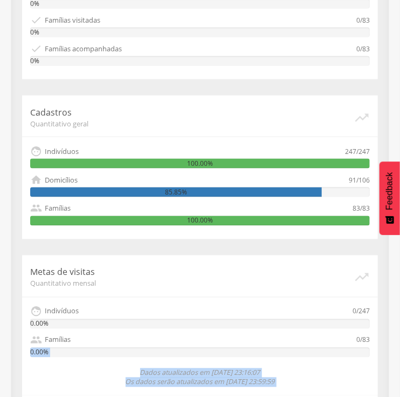
scroll to position [288, 0]
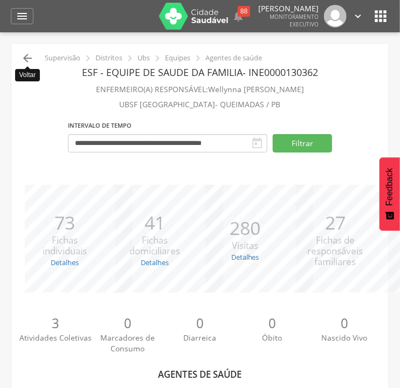
click at [24, 56] on icon "" at bounding box center [27, 58] width 13 height 13
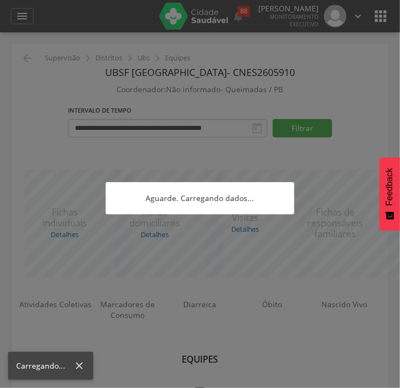
scroll to position [32, 0]
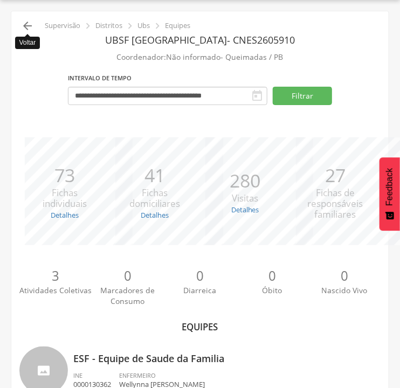
click at [26, 26] on icon "" at bounding box center [27, 25] width 13 height 13
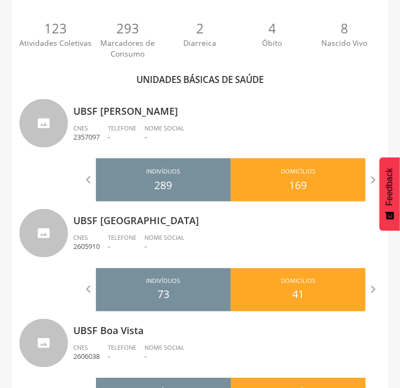
scroll to position [289, 0]
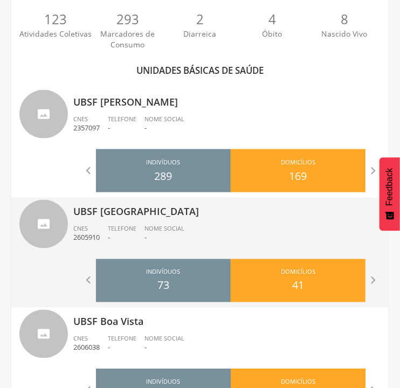
click at [149, 235] on p "-" at bounding box center [165, 238] width 40 height 10
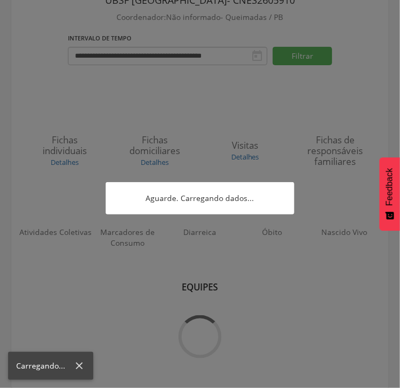
click at [149, 235] on div at bounding box center [200, 194] width 400 height 388
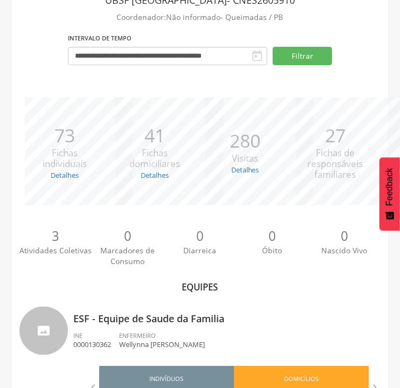
scroll to position [289, 0]
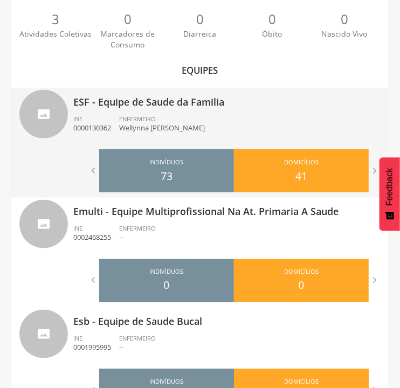
click at [128, 138] on li "ENFERMEIRO [PERSON_NAME]" at bounding box center [166, 127] width 94 height 24
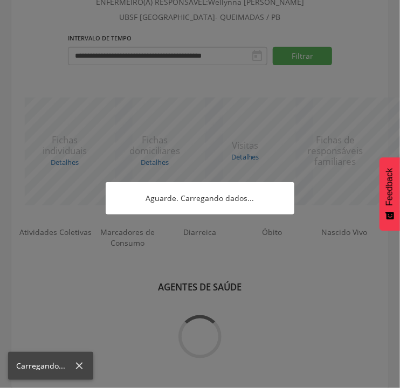
click at [128, 138] on div at bounding box center [200, 194] width 400 height 388
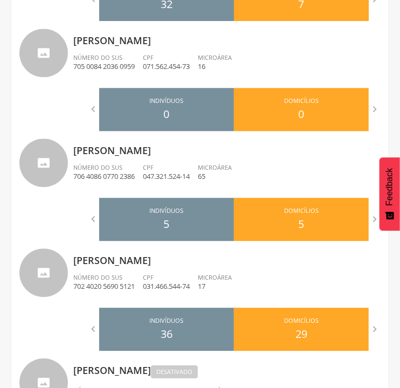
scroll to position [594, 0]
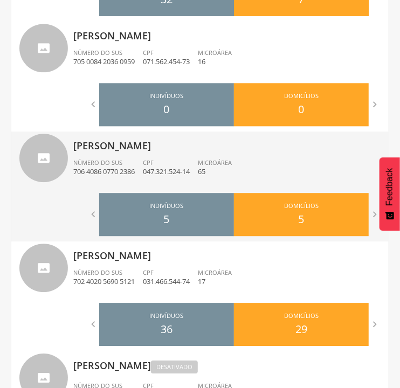
click at [186, 173] on p "047.321.524-14" at bounding box center [166, 172] width 47 height 10
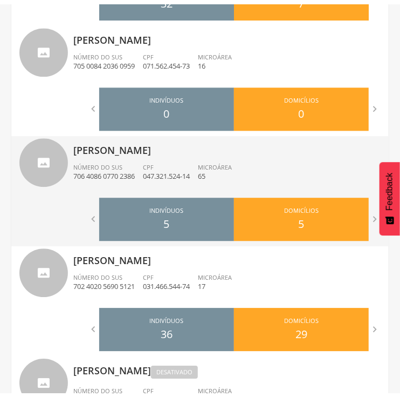
scroll to position [32, 0]
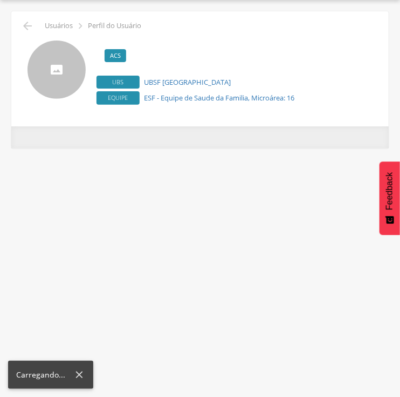
click at [186, 173] on div "**********" at bounding box center [200, 198] width 400 height 397
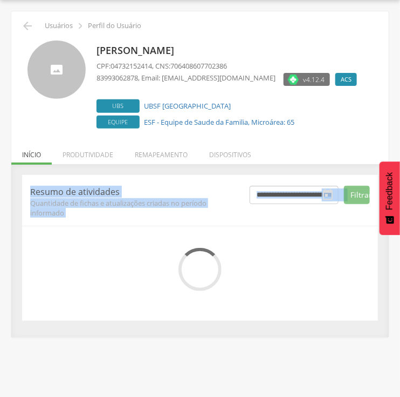
scroll to position [72, 0]
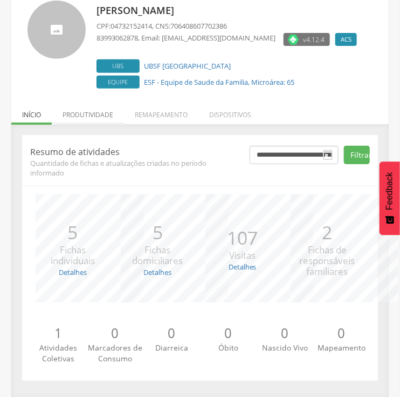
click at [87, 112] on li "Produtividade" at bounding box center [88, 111] width 72 height 25
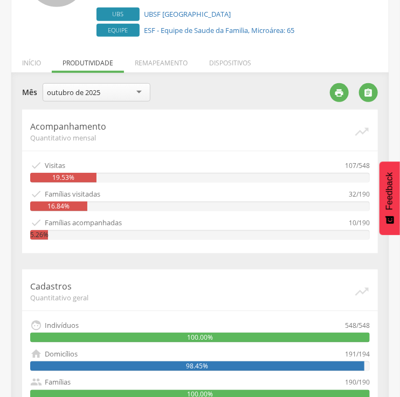
scroll to position [124, 0]
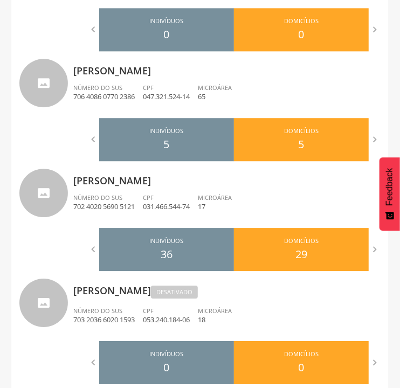
scroll to position [690, 0]
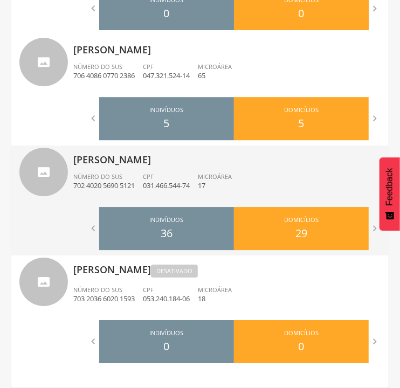
click at [93, 200] on div "[PERSON_NAME] Número do SUS 702 4020 5690 5121 CPF 031.466.544-74 Microárea 17" at bounding box center [227, 174] width 308 height 56
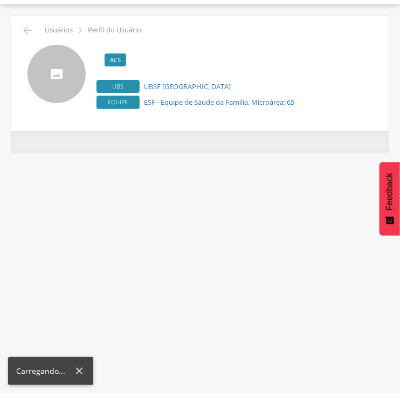
scroll to position [32, 0]
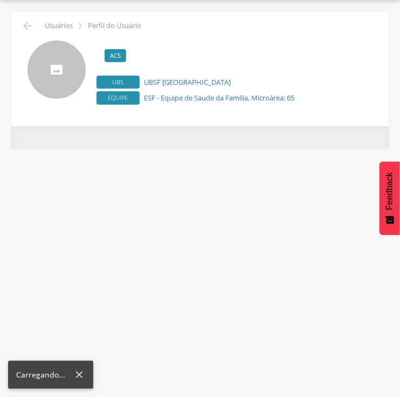
click at [93, 200] on div "**********" at bounding box center [200, 198] width 400 height 397
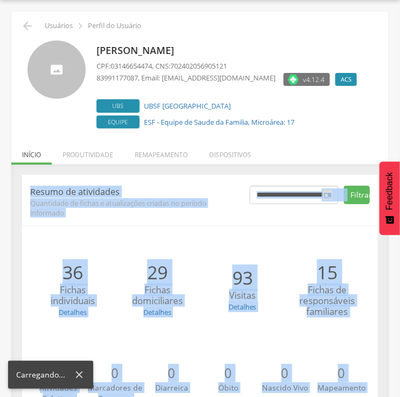
scroll to position [72, 0]
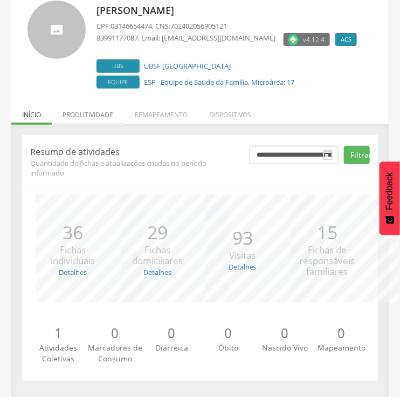
click at [78, 112] on li "Produtividade" at bounding box center [88, 111] width 72 height 25
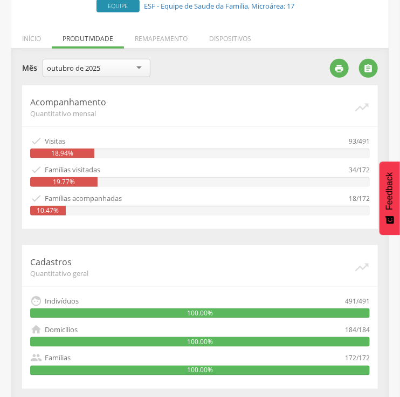
scroll to position [0, 0]
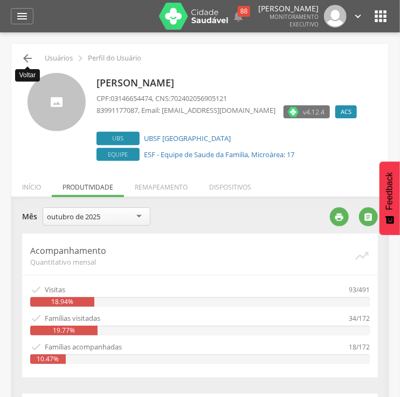
click at [28, 58] on icon "" at bounding box center [27, 58] width 13 height 13
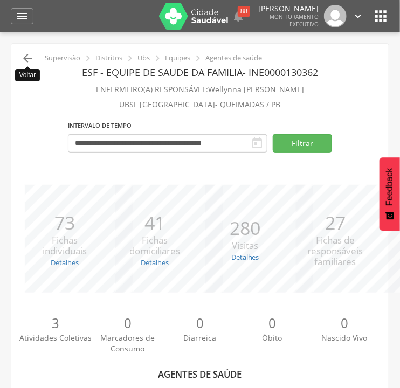
click at [27, 59] on icon "" at bounding box center [27, 58] width 13 height 13
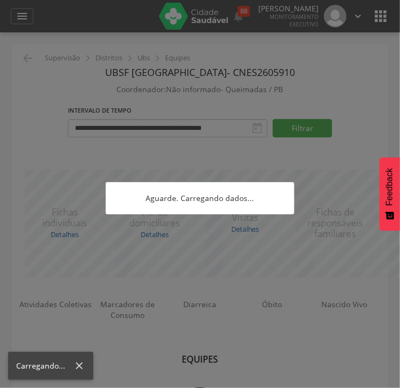
scroll to position [32, 0]
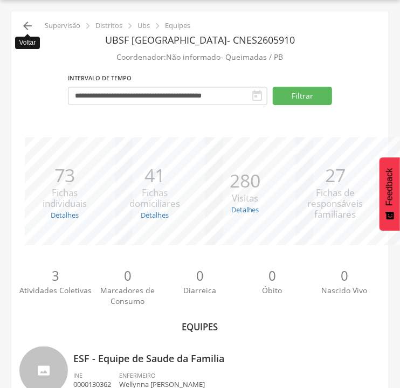
click at [27, 24] on icon "" at bounding box center [27, 25] width 13 height 13
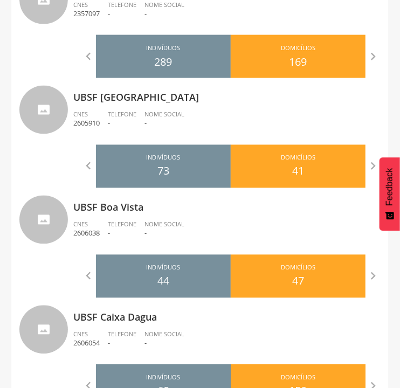
scroll to position [407, 0]
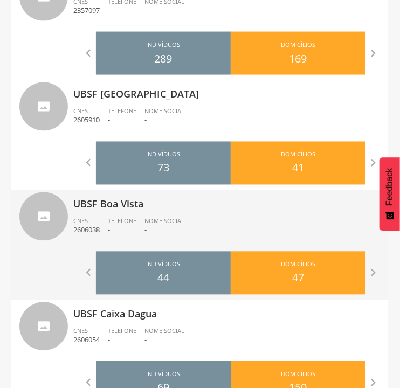
click at [134, 231] on p "-" at bounding box center [122, 231] width 29 height 10
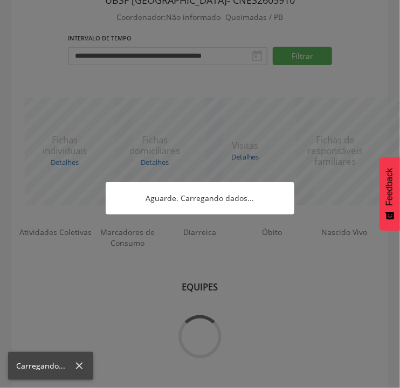
scroll to position [228, 0]
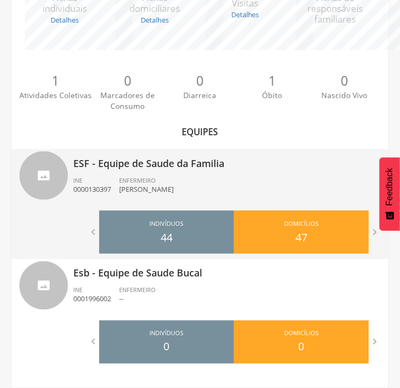
click at [182, 179] on div "ENFERMEIRO [PERSON_NAME]" at bounding box center [150, 185] width 63 height 18
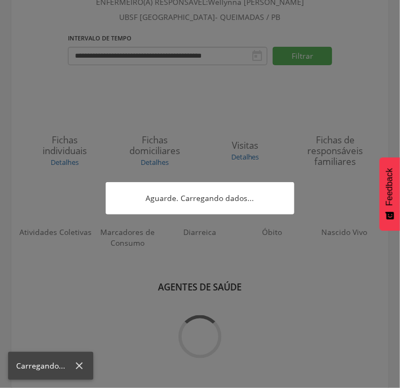
click at [184, 179] on div at bounding box center [200, 194] width 400 height 388
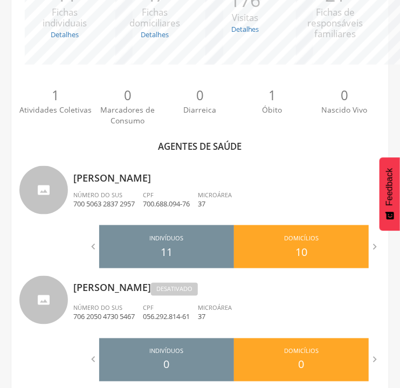
scroll to position [216, 0]
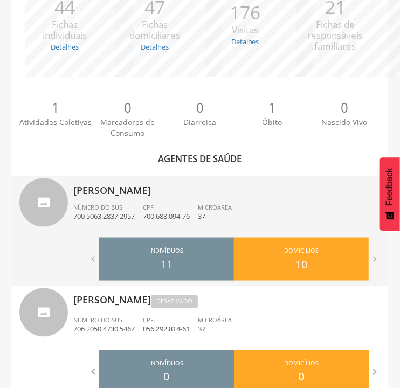
click at [125, 201] on div "[PERSON_NAME] Número do SUS 700 5063 2837 2957 CPF 700.688.094-76 Microárea 37" at bounding box center [227, 204] width 308 height 56
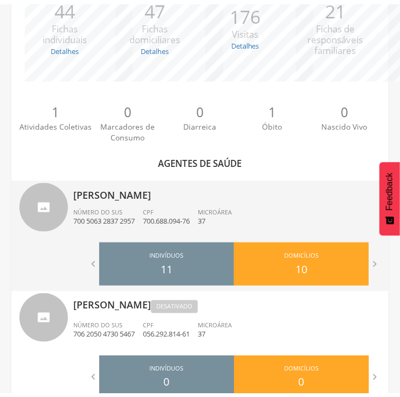
scroll to position [32, 0]
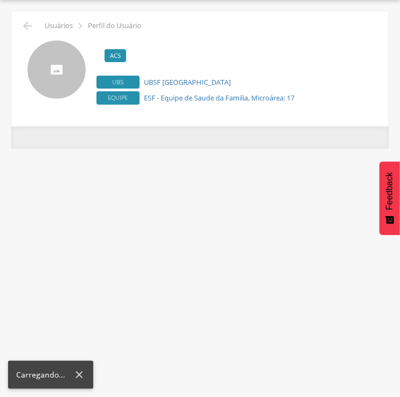
click at [125, 201] on div "**********" at bounding box center [200, 198] width 400 height 397
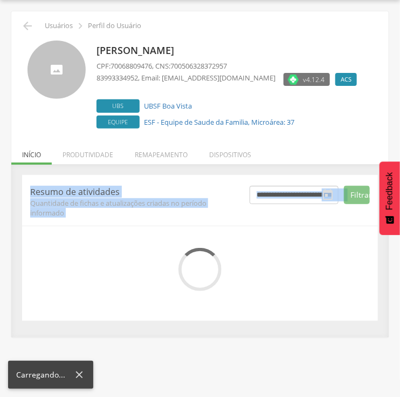
scroll to position [72, 0]
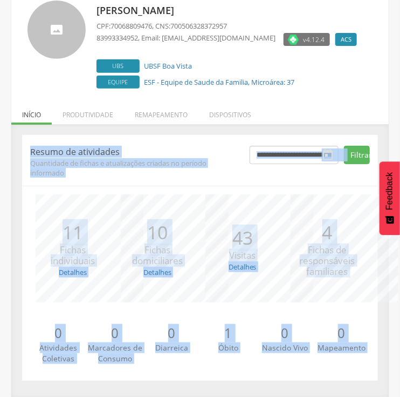
click at [277, 169] on div "**********" at bounding box center [310, 162] width 136 height 32
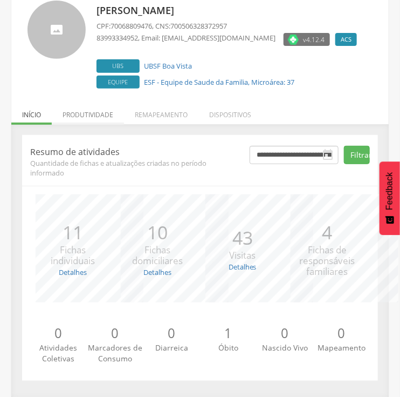
click at [88, 118] on li "Produtividade" at bounding box center [88, 111] width 72 height 25
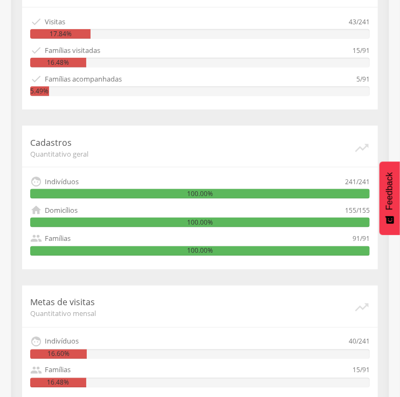
scroll to position [263, 0]
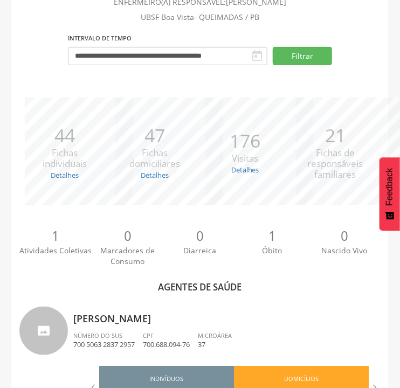
scroll to position [216, 0]
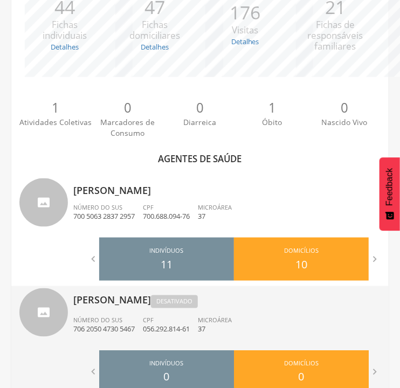
click at [129, 334] on p "706 2050 4730 5467" at bounding box center [104, 330] width 62 height 10
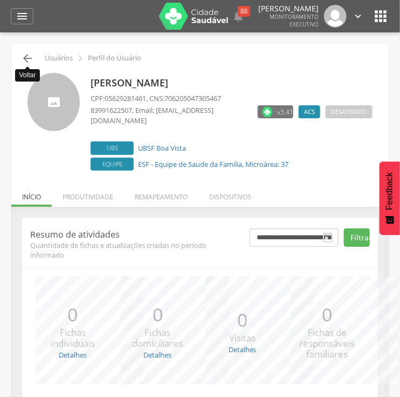
click at [24, 59] on icon "" at bounding box center [27, 58] width 13 height 13
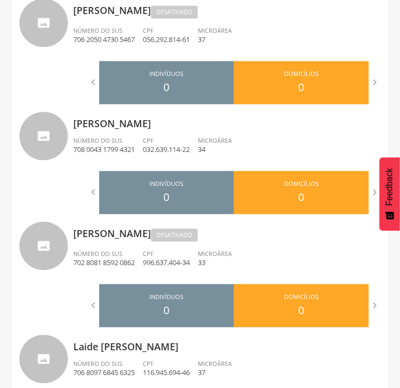
scroll to position [505, 0]
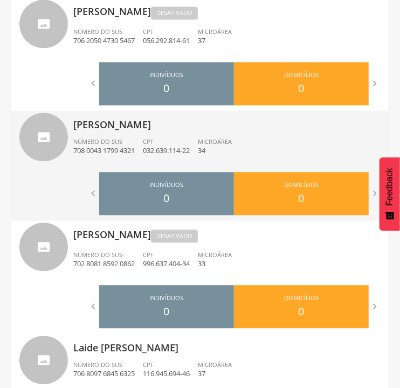
click at [149, 168] on div "Indivíduos 0 Domicílios 0 Visitas 0 Famílias 0 At. Coletivas 0 Consumo 0 Diarre…" at bounding box center [234, 191] width 270 height 49
click at [140, 144] on div "Número do SUS 708 0043 1799 4321" at bounding box center [108, 147] width 70 height 18
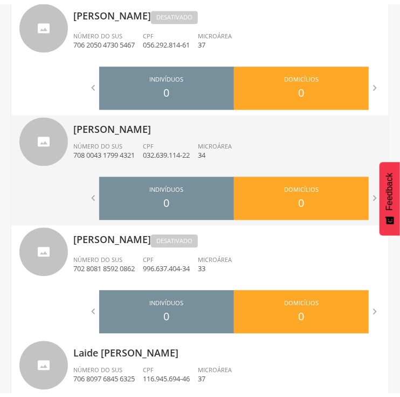
scroll to position [32, 0]
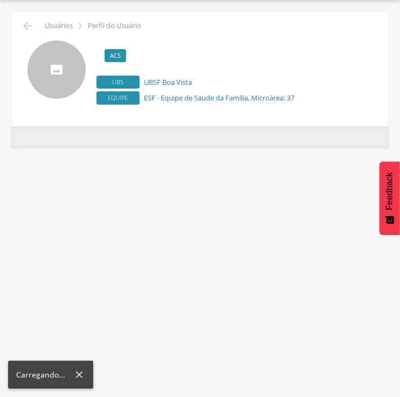
click at [140, 144] on div "**********" at bounding box center [200, 142] width 378 height 11
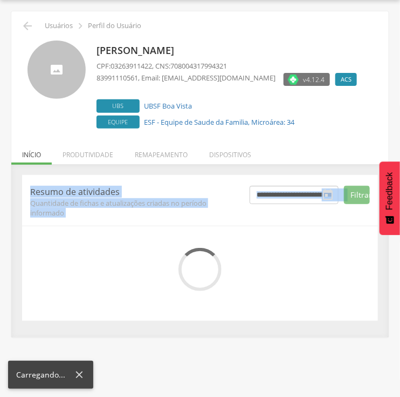
scroll to position [72, 0]
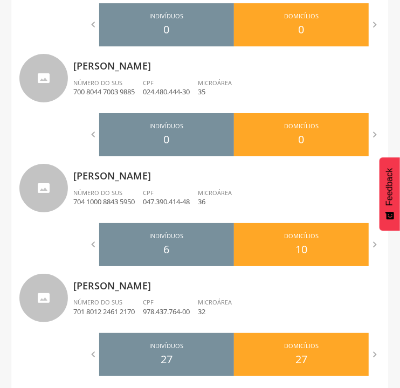
scroll to position [910, 0]
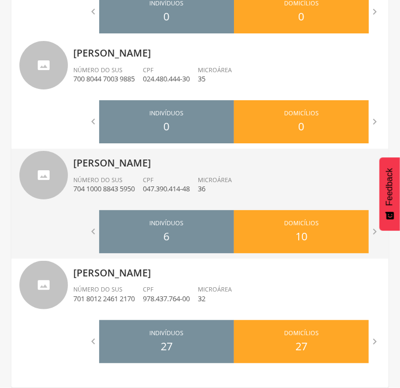
click at [98, 195] on li "Número do SUS 704 1000 8843 5950" at bounding box center [108, 188] width 70 height 24
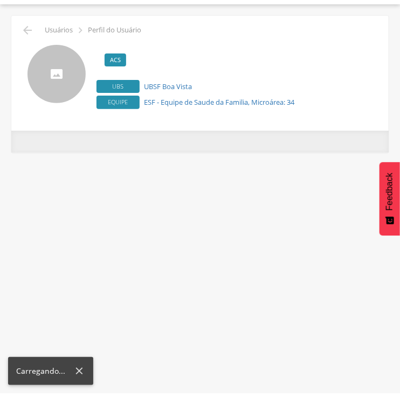
scroll to position [32, 0]
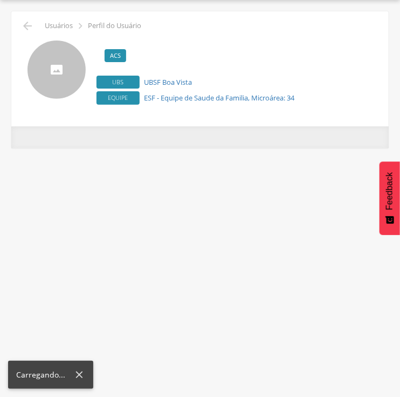
click at [98, 195] on div "**********" at bounding box center [200, 198] width 400 height 397
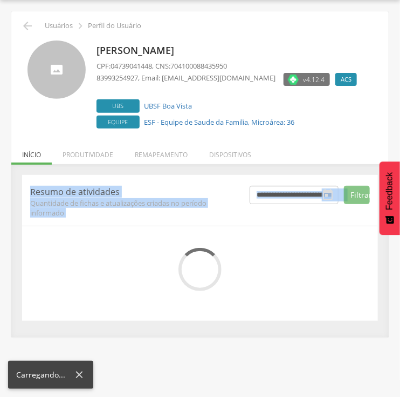
scroll to position [72, 0]
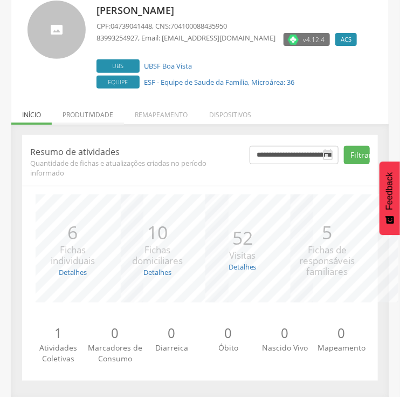
click at [102, 117] on li "Produtividade" at bounding box center [88, 111] width 72 height 25
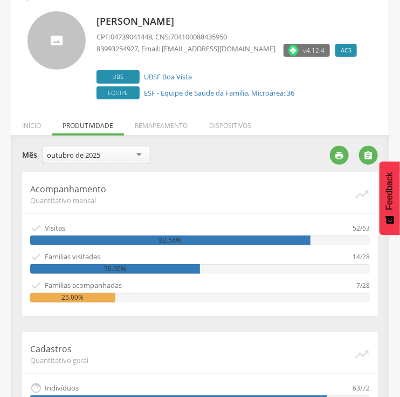
scroll to position [0, 0]
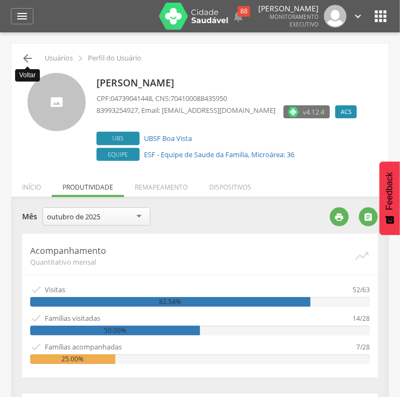
click at [26, 58] on icon "" at bounding box center [27, 58] width 13 height 13
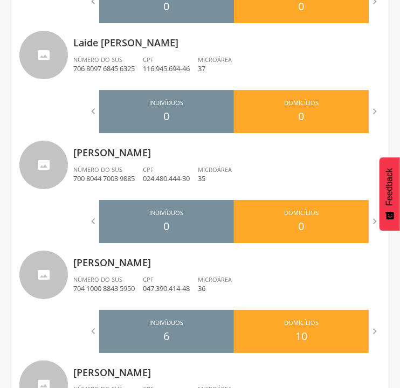
scroll to position [910, 0]
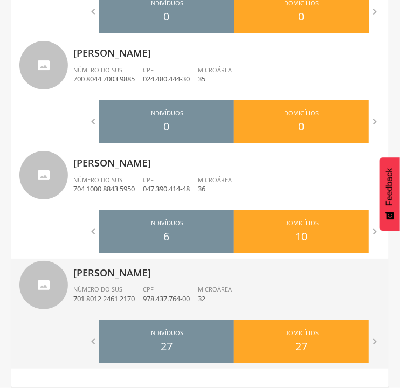
click at [126, 292] on div "Número do SUS 701 8012 2461 2170" at bounding box center [108, 294] width 70 height 18
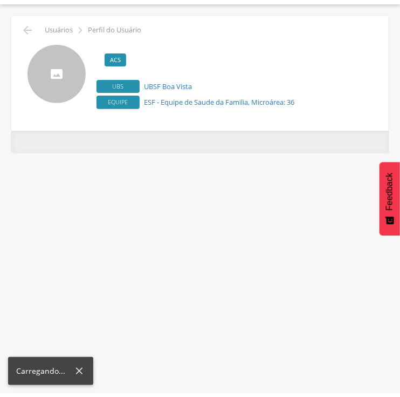
scroll to position [32, 0]
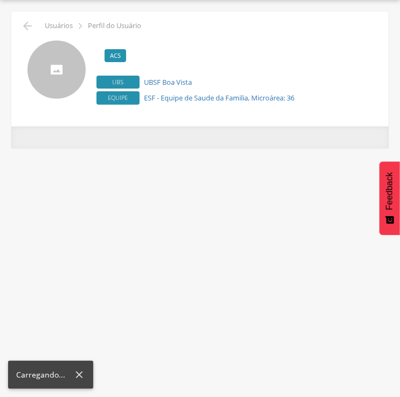
click at [126, 292] on div "**********" at bounding box center [200, 198] width 400 height 397
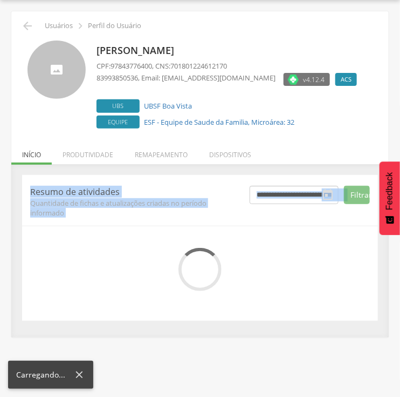
scroll to position [72, 0]
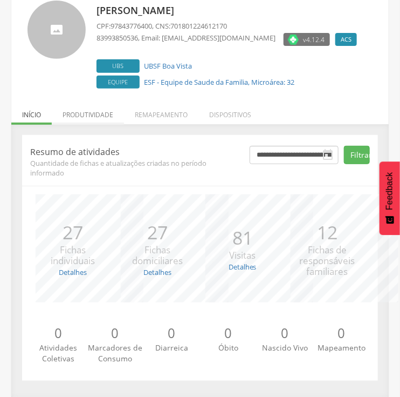
click at [99, 112] on li "Produtividade" at bounding box center [88, 111] width 72 height 25
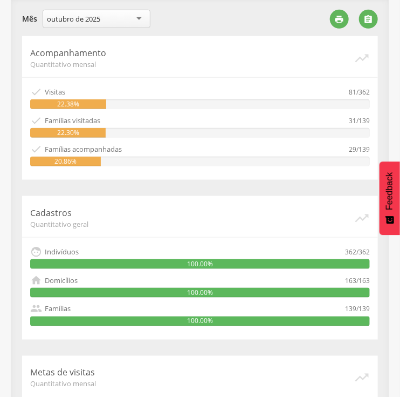
scroll to position [195, 0]
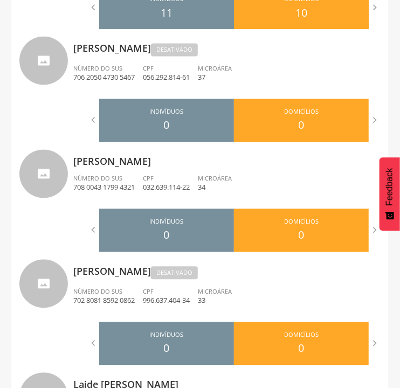
scroll to position [465, 0]
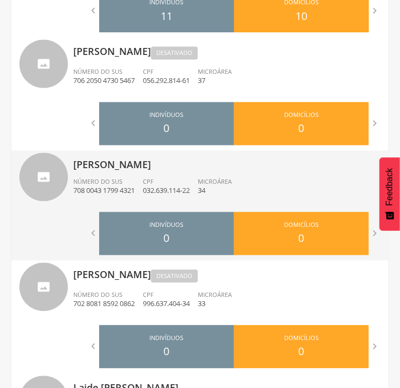
click at [159, 192] on p "032.639.114-22" at bounding box center [166, 191] width 47 height 10
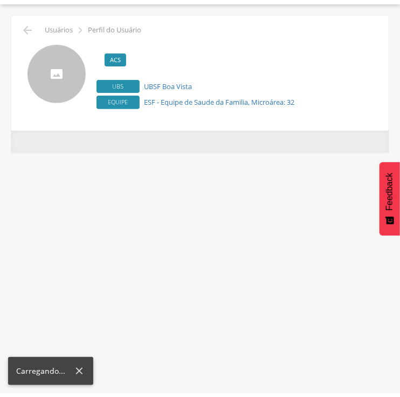
scroll to position [32, 0]
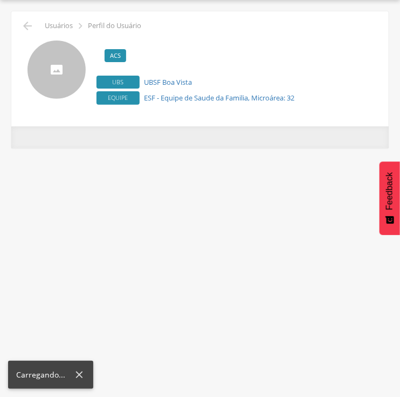
click at [159, 192] on div "**********" at bounding box center [200, 198] width 400 height 397
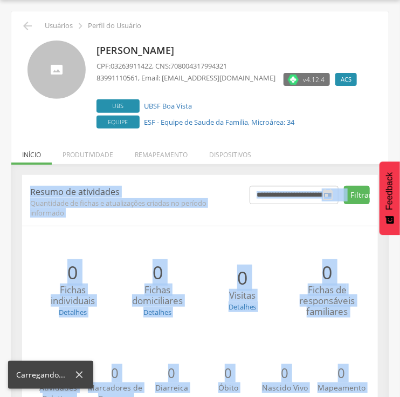
scroll to position [72, 0]
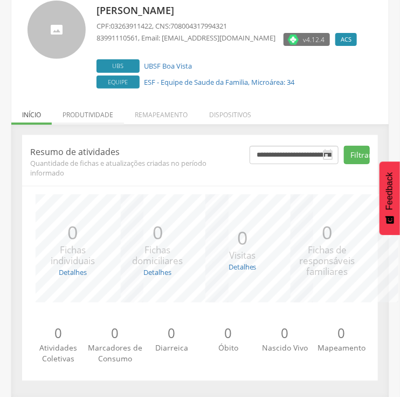
click at [92, 108] on li "Produtividade" at bounding box center [88, 111] width 72 height 25
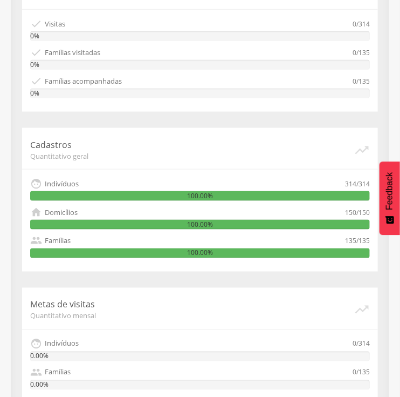
scroll to position [264, 0]
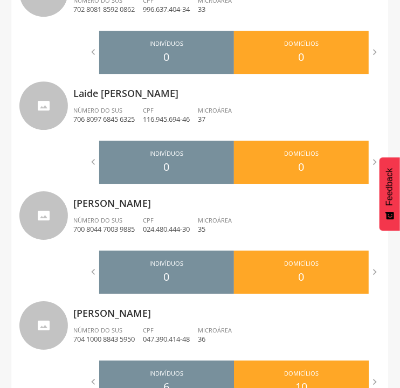
scroll to position [761, 0]
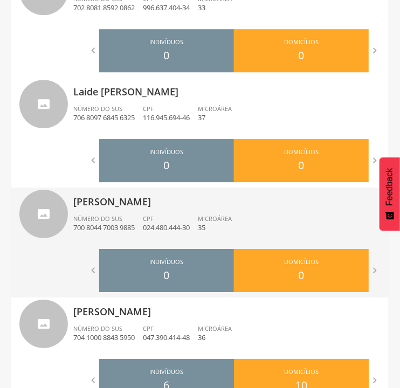
click at [177, 225] on p "024.480.444-30" at bounding box center [166, 228] width 47 height 10
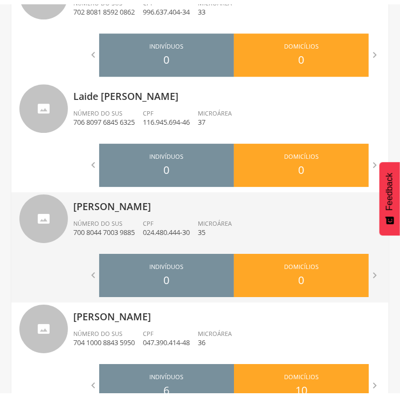
scroll to position [32, 0]
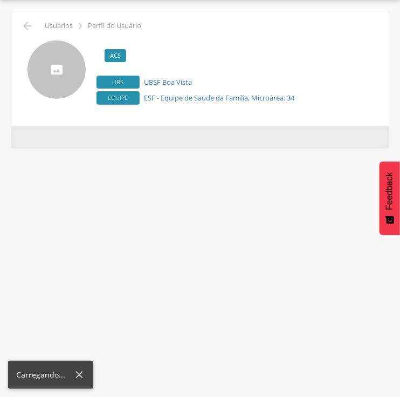
click at [177, 225] on div "**********" at bounding box center [200, 198] width 400 height 397
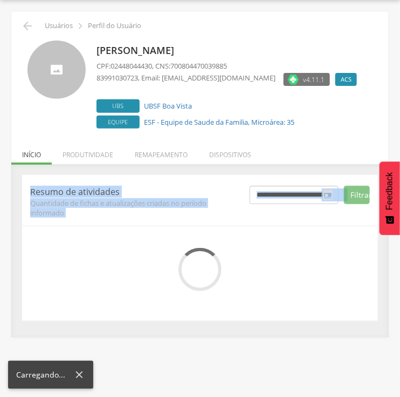
scroll to position [72, 0]
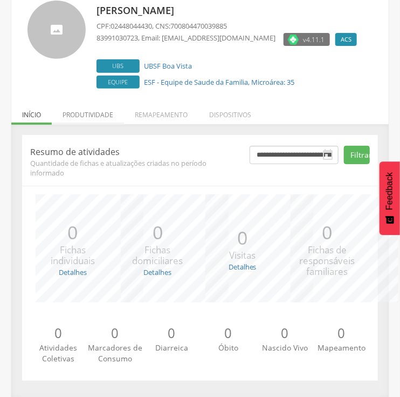
click at [84, 113] on li "Produtividade" at bounding box center [88, 111] width 72 height 25
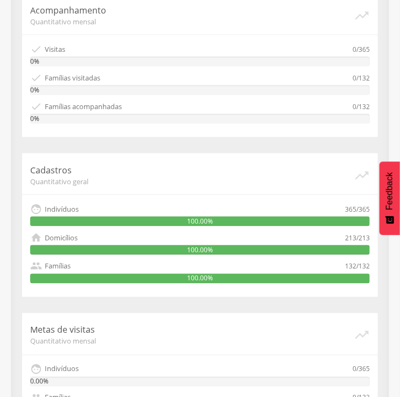
scroll to position [250, 0]
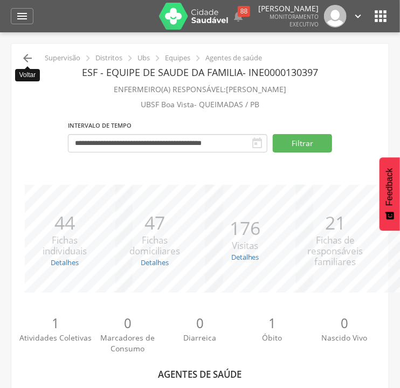
click at [22, 54] on icon "" at bounding box center [27, 58] width 13 height 13
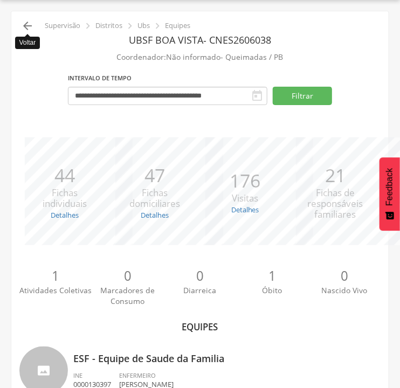
click at [26, 22] on icon "" at bounding box center [27, 25] width 13 height 13
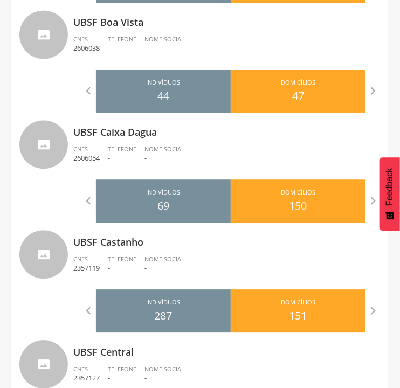
scroll to position [593, 0]
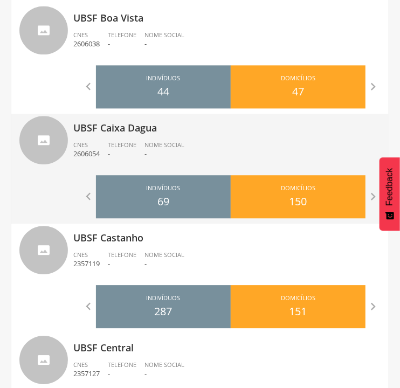
click at [124, 159] on li "Telefone -" at bounding box center [126, 153] width 37 height 24
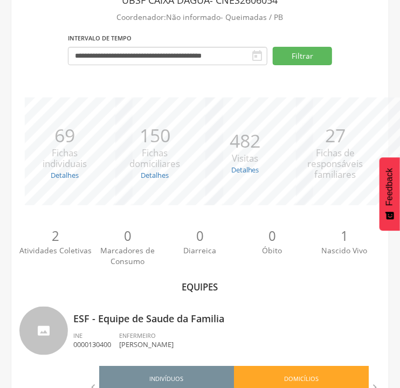
scroll to position [228, 0]
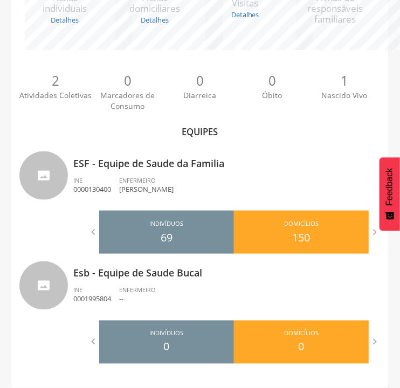
click at [124, 159] on p "ESF - Equipe de Saude da Familia" at bounding box center [227, 160] width 308 height 22
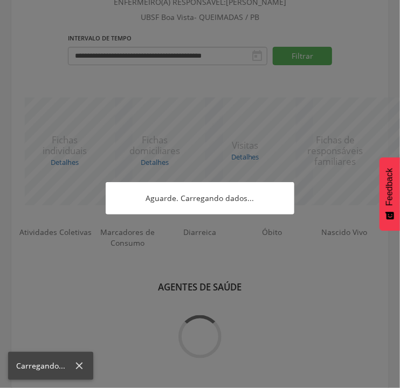
click at [124, 159] on div at bounding box center [200, 194] width 400 height 388
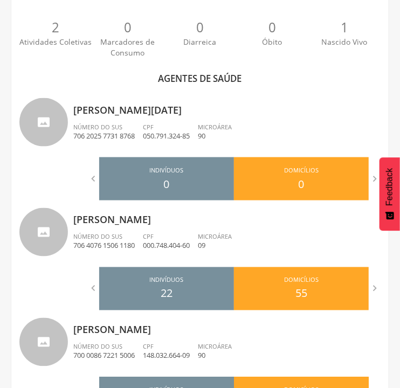
scroll to position [292, 0]
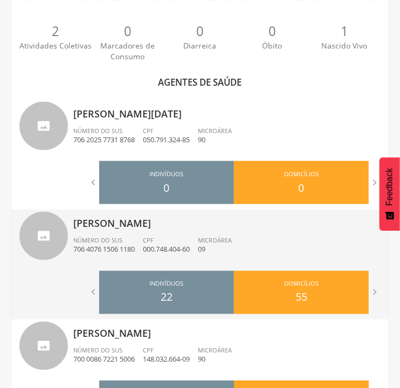
click at [143, 250] on div "Número do SUS 706 4076 1506 1180" at bounding box center [108, 246] width 70 height 18
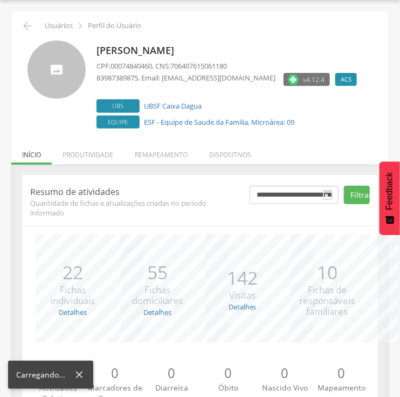
scroll to position [72, 0]
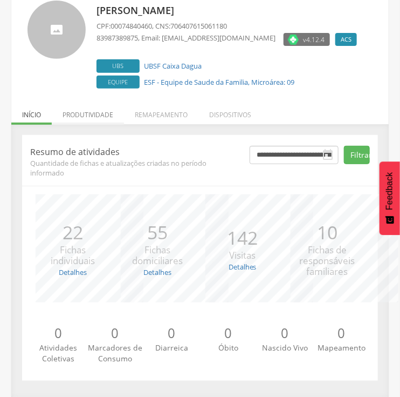
click at [84, 117] on li "Produtividade" at bounding box center [88, 111] width 72 height 25
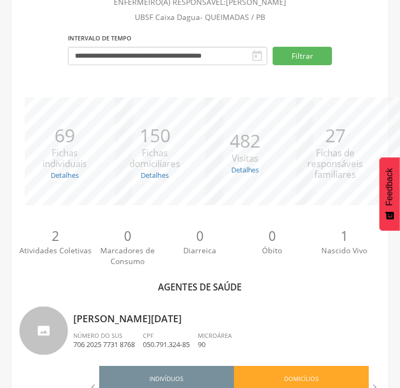
scroll to position [292, 0]
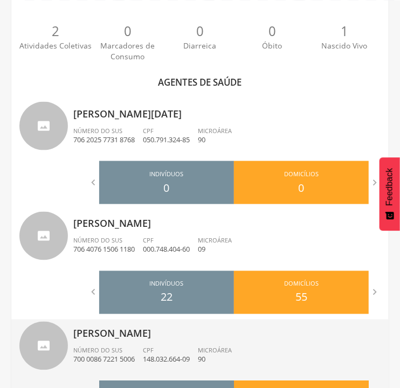
click at [186, 345] on div "[PERSON_NAME] Número do SUS 700 0086 7221 5006 CPF 148.032.664-09 Microárea 90" at bounding box center [227, 348] width 308 height 56
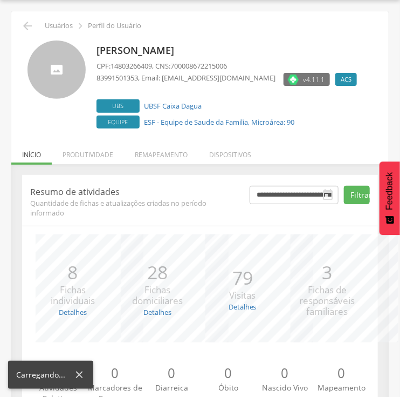
scroll to position [72, 0]
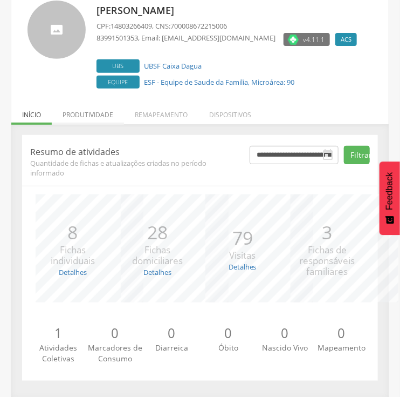
click at [97, 112] on li "Produtividade" at bounding box center [88, 111] width 72 height 25
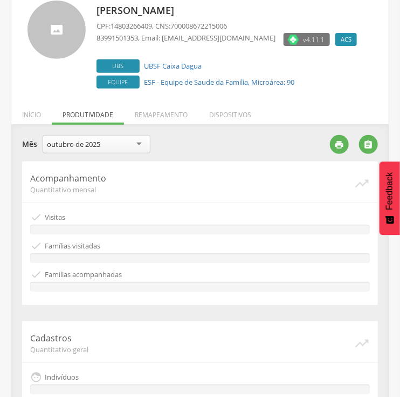
scroll to position [292, 0]
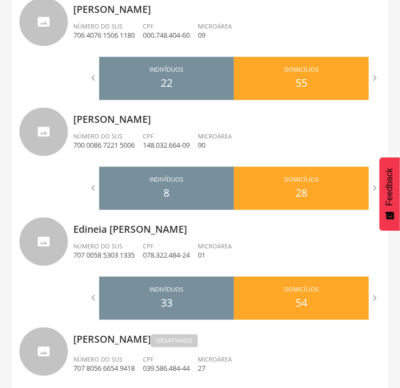
scroll to position [530, 0]
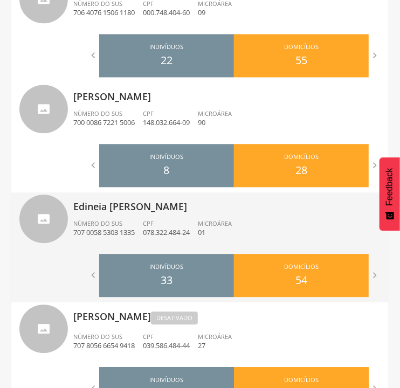
click at [182, 223] on div "CPF 078.322.484-24" at bounding box center [170, 229] width 55 height 18
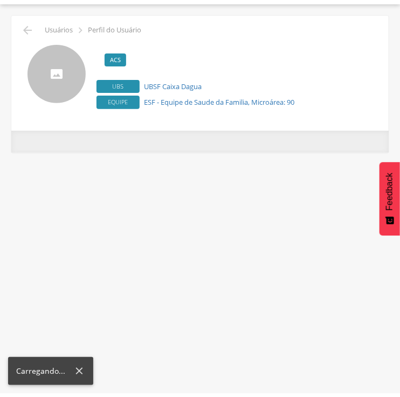
scroll to position [32, 0]
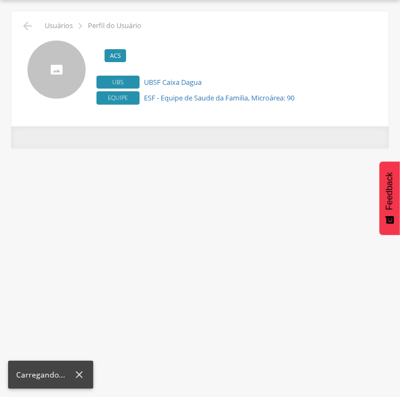
click at [182, 223] on div "**********" at bounding box center [200, 198] width 400 height 397
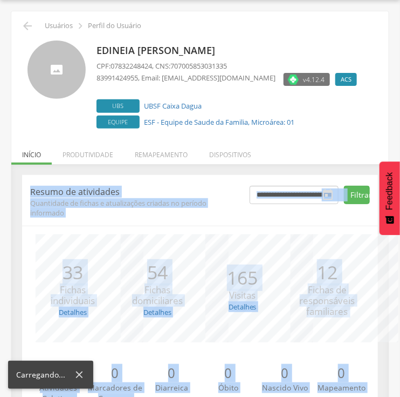
scroll to position [72, 0]
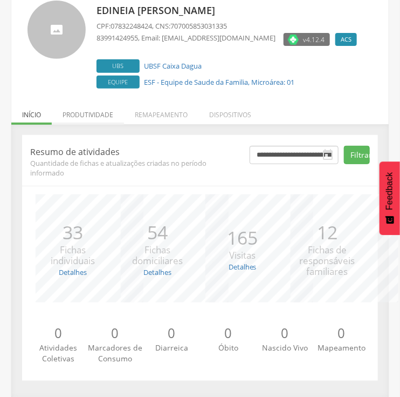
click at [104, 115] on li "Produtividade" at bounding box center [88, 111] width 72 height 25
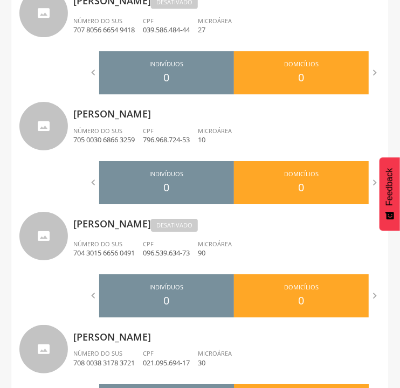
scroll to position [868, 0]
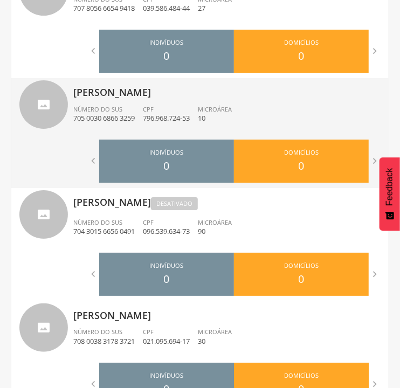
click at [143, 120] on div "Número do SUS 705 0030 6866 3259" at bounding box center [108, 114] width 70 height 18
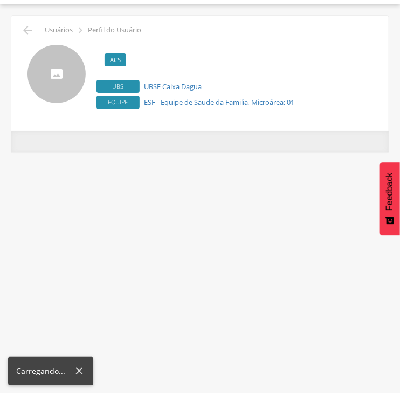
scroll to position [32, 0]
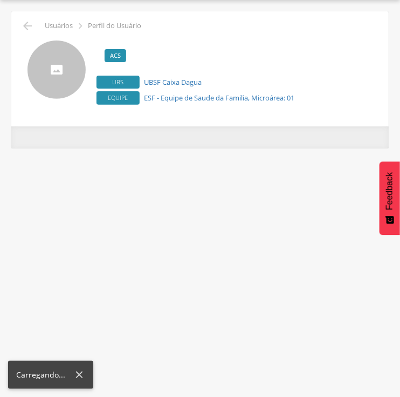
click at [143, 120] on div " Usuários  Perfil do Usuário v4.12.4 ACS Desativado Ubs UBSF Caixa Dagua Equi…" at bounding box center [200, 79] width 378 height 136
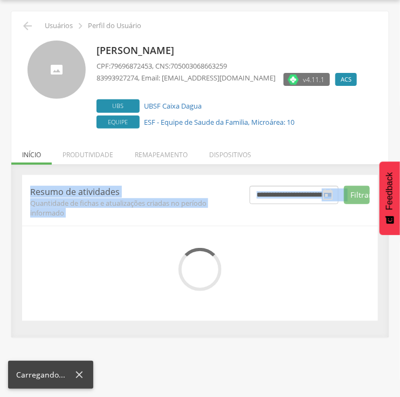
scroll to position [72, 0]
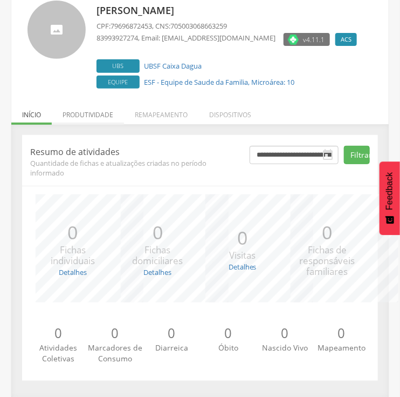
click at [94, 112] on li "Produtividade" at bounding box center [88, 111] width 72 height 25
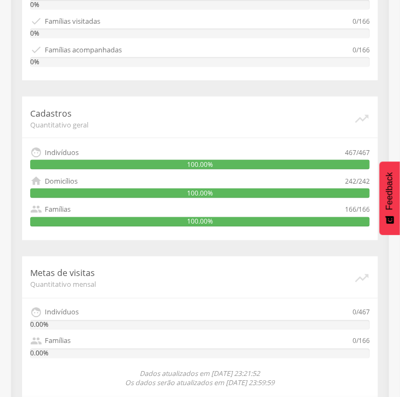
scroll to position [275, 0]
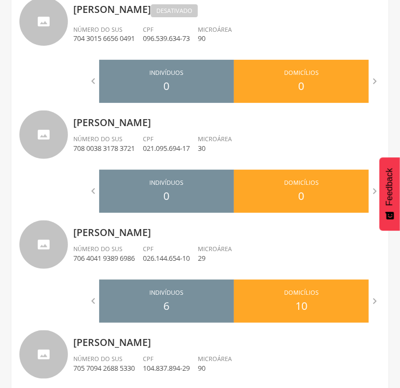
scroll to position [1066, 0]
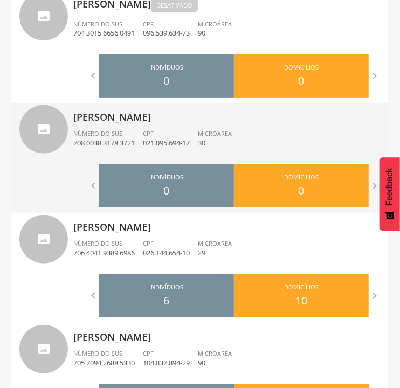
click at [115, 155] on div "[PERSON_NAME] Sales Número do SUS 708 0038 3178 3721 CPF 021.095.694-17 Microár…" at bounding box center [227, 131] width 308 height 56
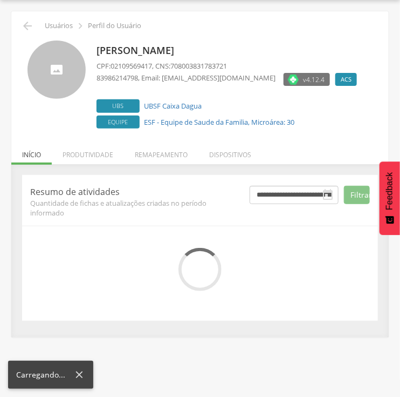
scroll to position [72, 0]
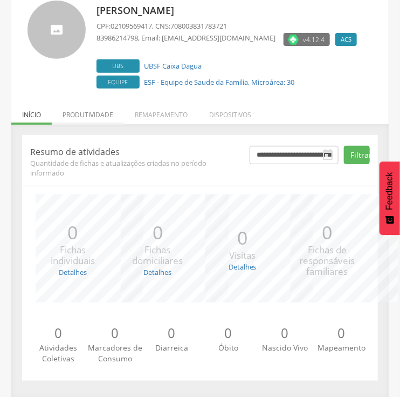
click at [92, 116] on li "Produtividade" at bounding box center [88, 111] width 72 height 25
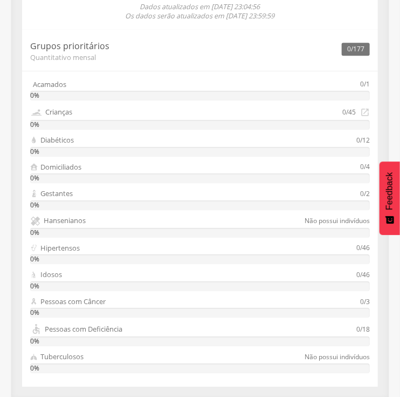
scroll to position [317, 0]
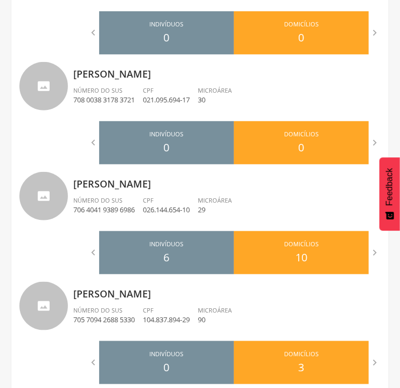
scroll to position [1124, 0]
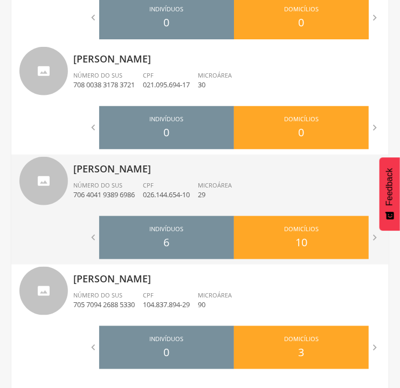
click at [161, 200] on li "CPF 026.144.654-10" at bounding box center [170, 193] width 55 height 24
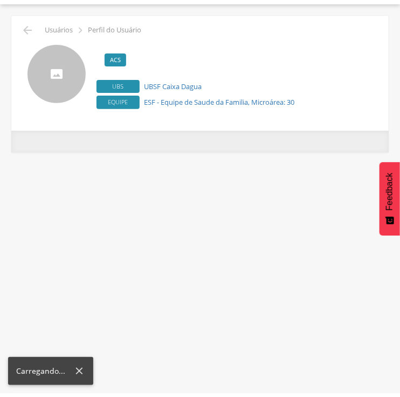
scroll to position [32, 0]
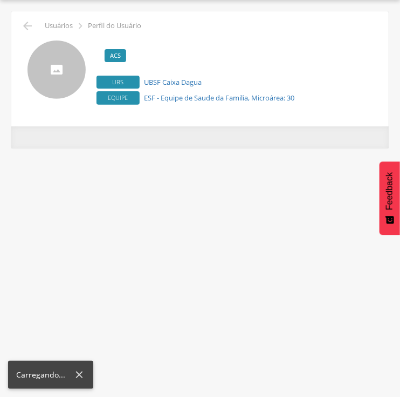
click at [161, 200] on div "**********" at bounding box center [200, 198] width 400 height 397
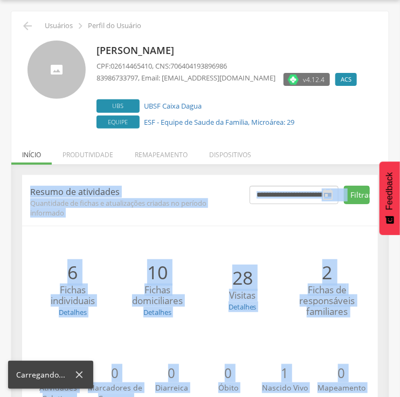
scroll to position [72, 0]
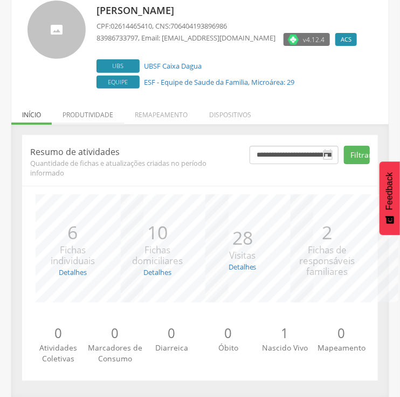
click at [84, 118] on li "Produtividade" at bounding box center [88, 111] width 72 height 25
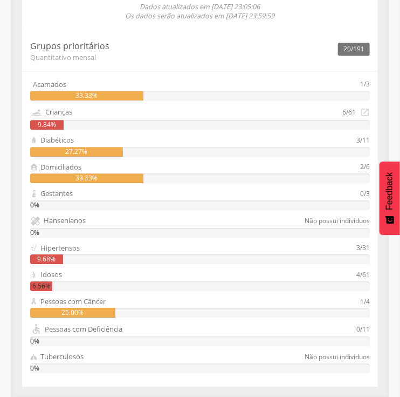
scroll to position [317, 0]
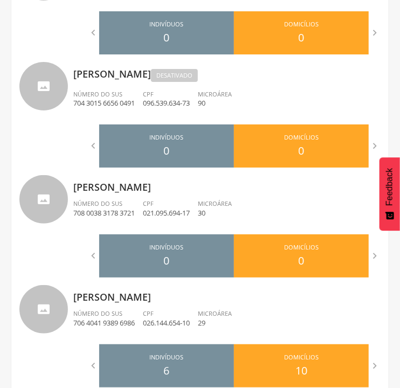
scroll to position [1130, 0]
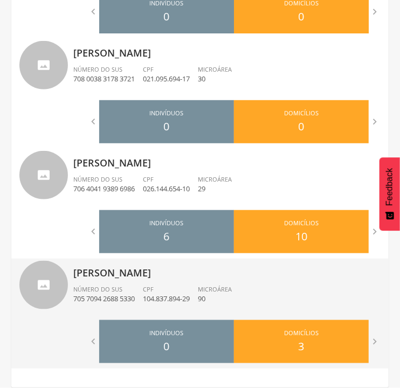
click at [168, 282] on div "Mercia Tais Araujo Macedo Número do SUS 705 7094 2688 5330 CPF 104.837.894-29 M…" at bounding box center [227, 287] width 308 height 56
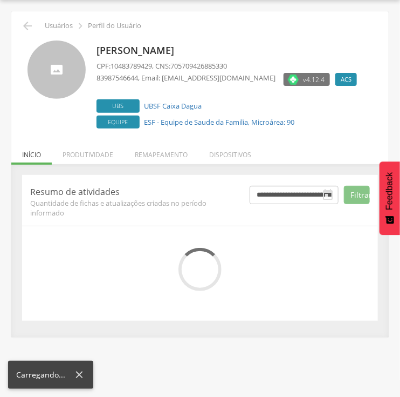
scroll to position [72, 0]
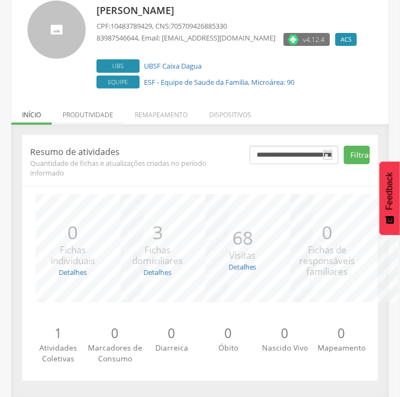
click at [94, 119] on li "Produtividade" at bounding box center [88, 111] width 72 height 25
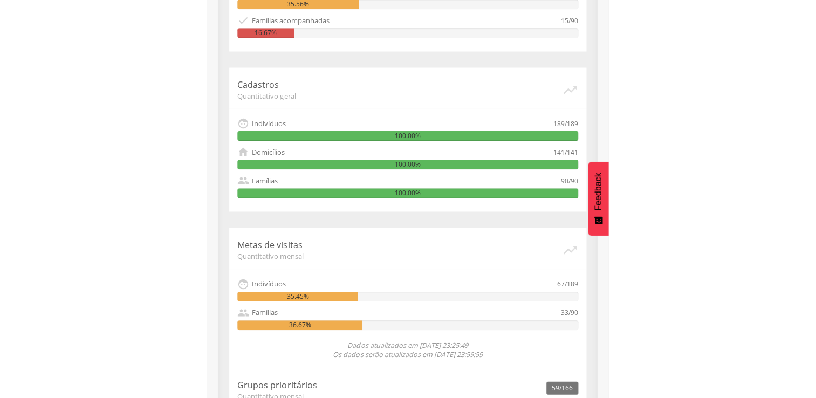
scroll to position [289, 0]
